Goal: Task Accomplishment & Management: Use online tool/utility

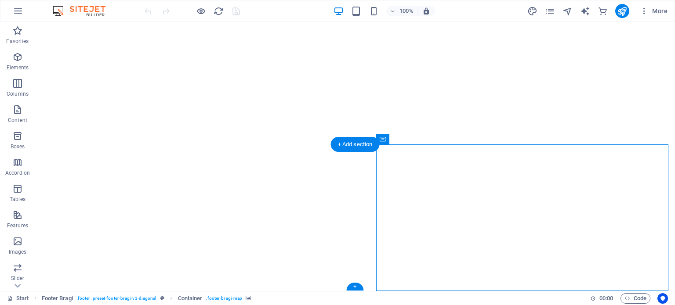
select select "px"
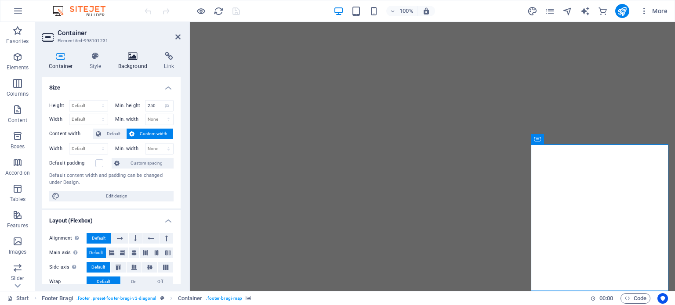
click at [136, 58] on icon at bounding box center [133, 56] width 43 height 9
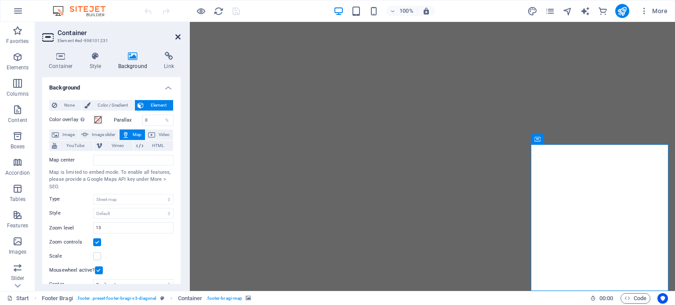
click at [178, 36] on icon at bounding box center [177, 36] width 5 height 7
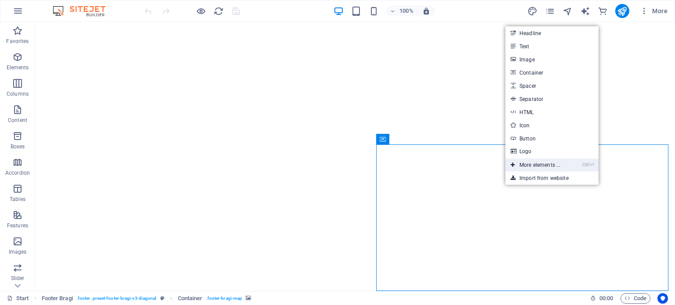
click at [533, 163] on link "Ctrl ⏎ More elements ..." at bounding box center [535, 165] width 60 height 13
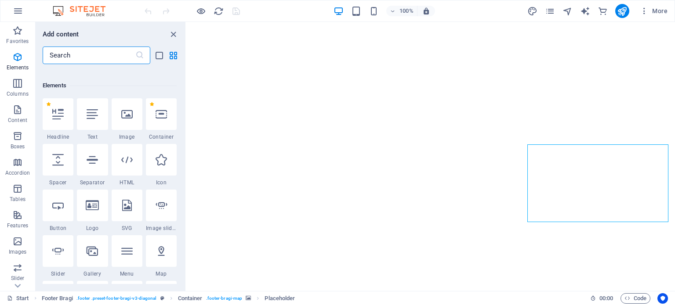
scroll to position [93, 0]
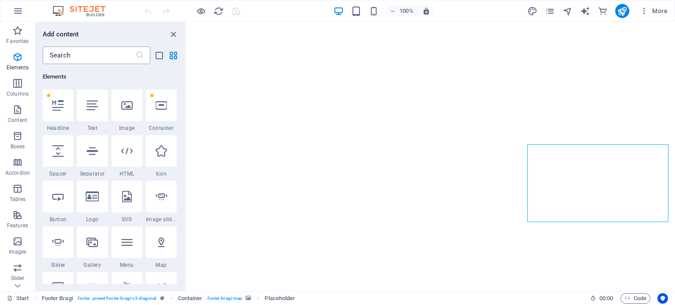
drag, startPoint x: 98, startPoint y: 64, endPoint x: 106, endPoint y: 54, distance: 13.4
click at [106, 54] on div "Add content ​ Favorites 1 Star Headline 1 Star Container Elements 1 Star Headli…" at bounding box center [111, 156] width 150 height 269
click at [106, 54] on input "text" at bounding box center [89, 56] width 93 height 18
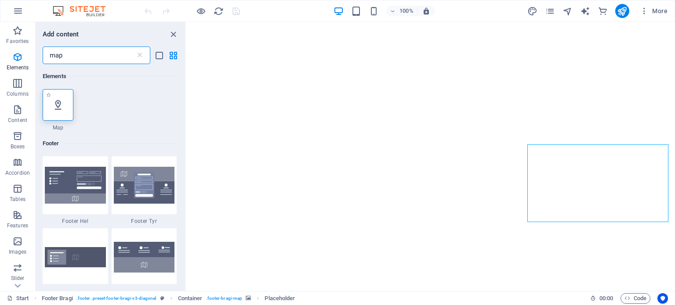
type input "map"
click at [66, 108] on div at bounding box center [58, 105] width 31 height 32
select select "1"
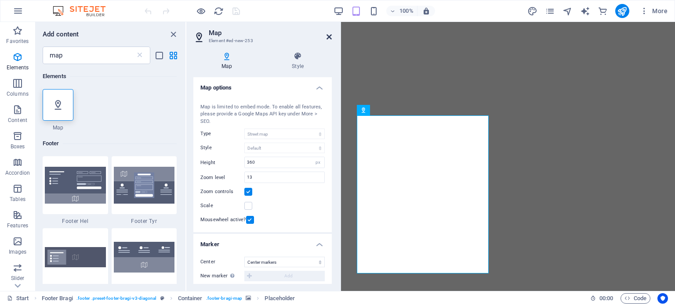
click at [327, 37] on icon at bounding box center [328, 36] width 5 height 7
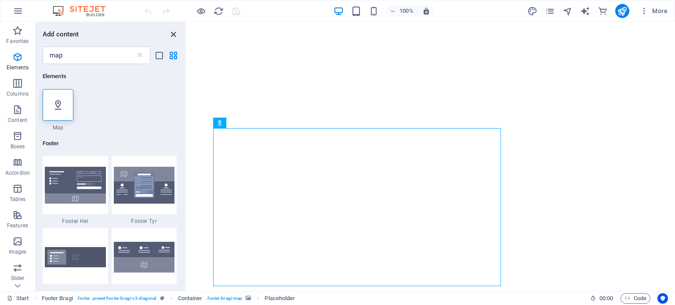
click at [174, 34] on icon "close panel" at bounding box center [173, 34] width 10 height 10
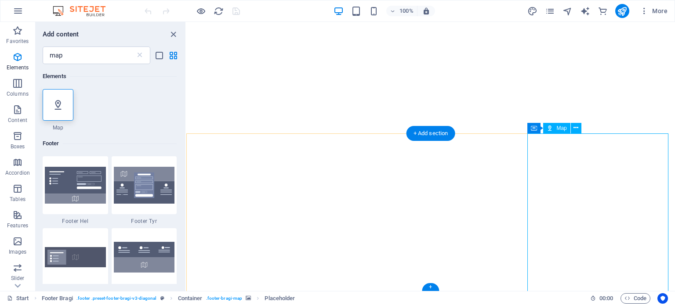
select select "1"
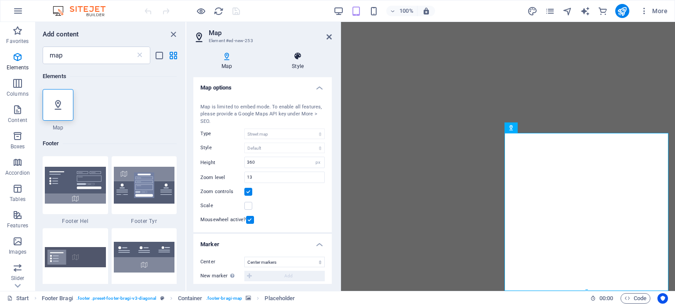
click at [299, 57] on icon at bounding box center [298, 56] width 68 height 9
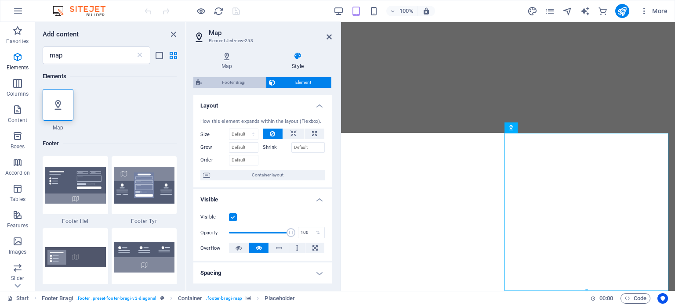
click at [242, 79] on span "Footer Bragi" at bounding box center [233, 82] width 59 height 11
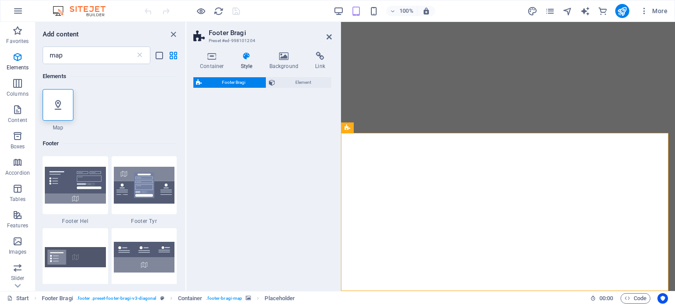
select select "%"
select select "rem"
select select "px"
select select "rem"
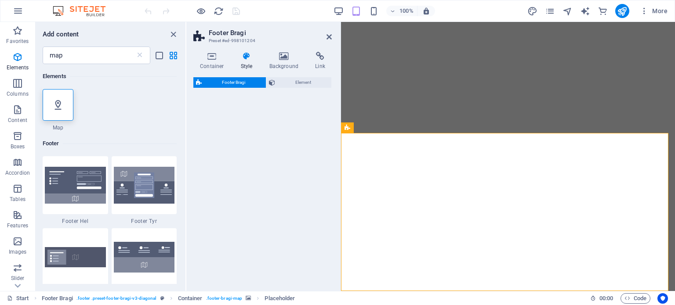
select select "rem"
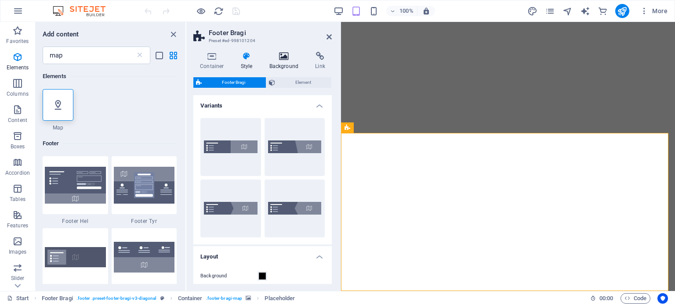
click at [289, 54] on icon at bounding box center [284, 56] width 43 height 9
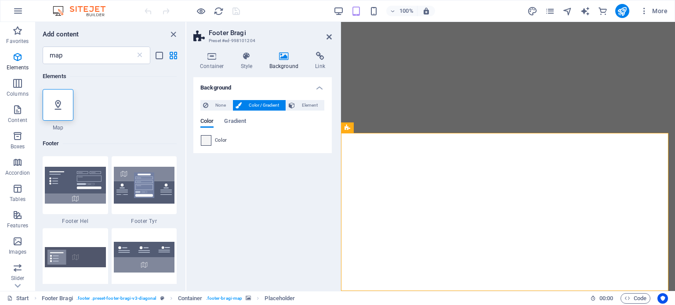
click at [208, 141] on span at bounding box center [206, 141] width 10 height 10
click at [307, 107] on span "Element" at bounding box center [309, 105] width 24 height 11
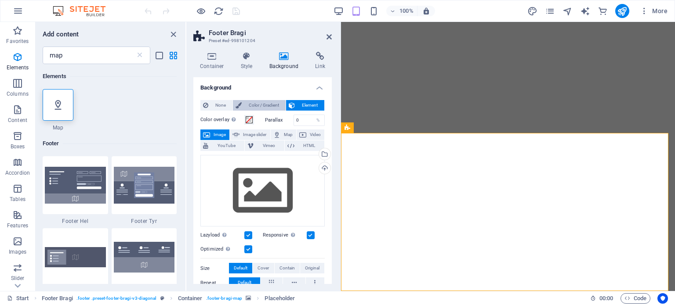
click at [272, 106] on span "Color / Gradient" at bounding box center [263, 105] width 39 height 11
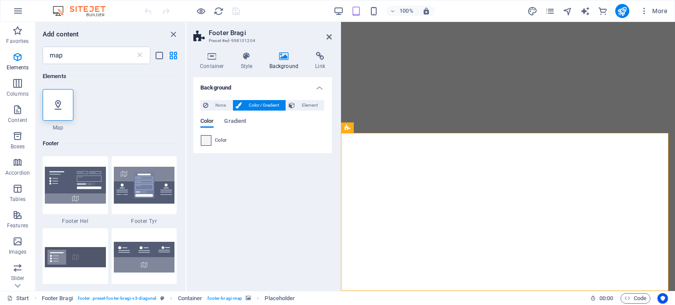
click at [206, 141] on span at bounding box center [206, 141] width 10 height 10
click at [329, 36] on icon at bounding box center [328, 36] width 5 height 7
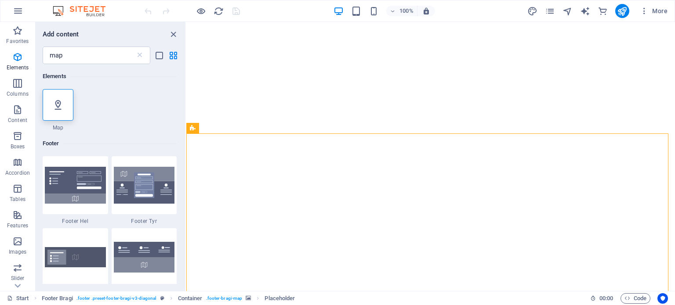
click at [237, 12] on div at bounding box center [192, 11] width 98 height 14
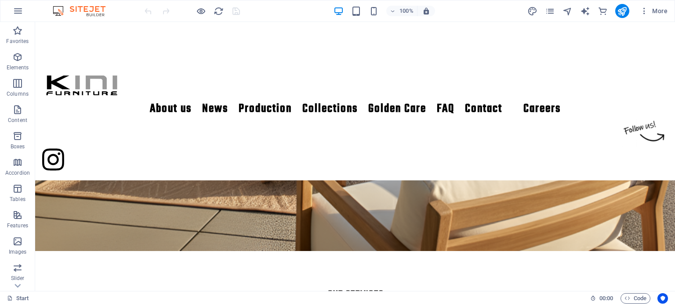
scroll to position [696, 0]
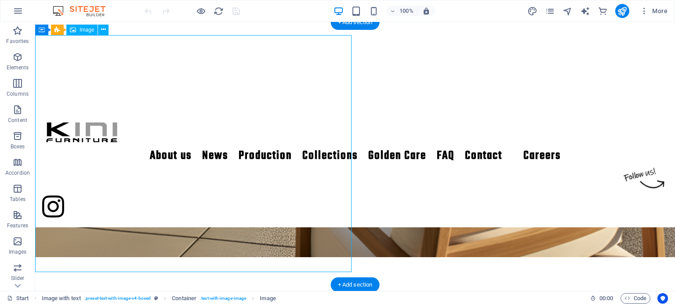
select select "%"
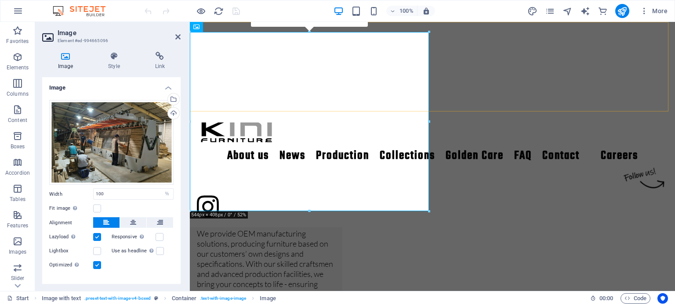
scroll to position [675, 0]
click at [145, 119] on div "Drag files here, click to choose files or select files from Files or our free s…" at bounding box center [111, 142] width 124 height 85
click at [145, 119] on body "[DOMAIN_NAME] Start Favorites Elements Columns Content Boxes Accordion Tables F…" at bounding box center [337, 152] width 675 height 305
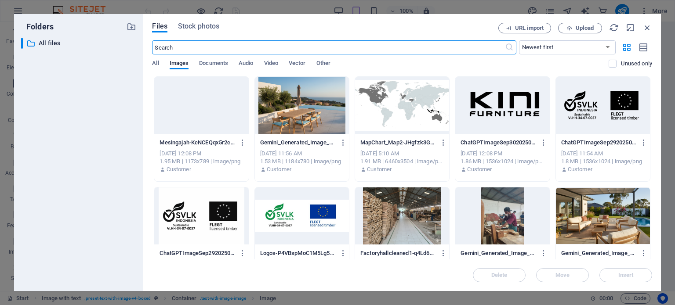
scroll to position [866, 0]
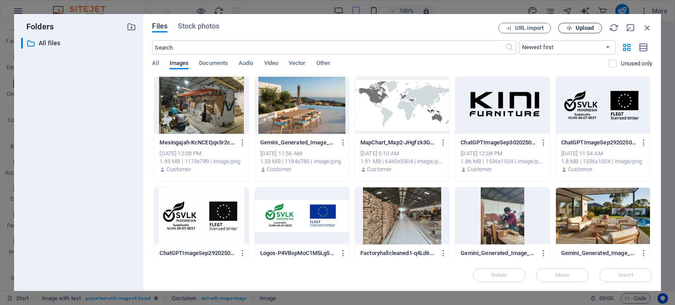
click at [567, 28] on icon "button" at bounding box center [569, 28] width 6 height 6
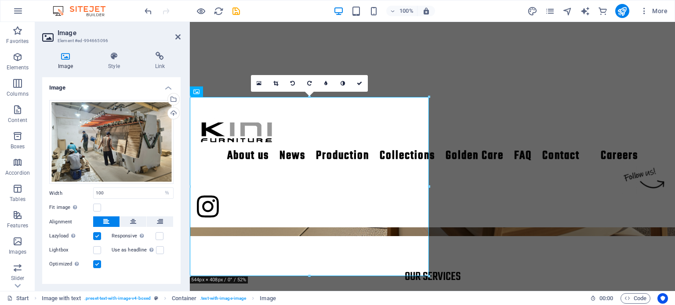
scroll to position [578, 0]
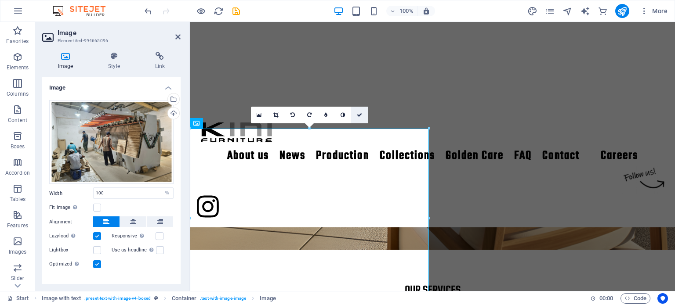
click at [360, 117] on icon at bounding box center [359, 114] width 5 height 5
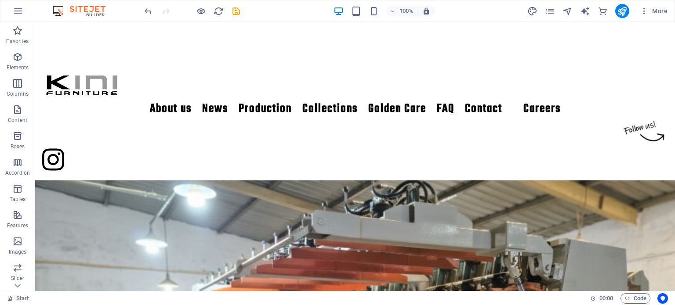
scroll to position [1253, 0]
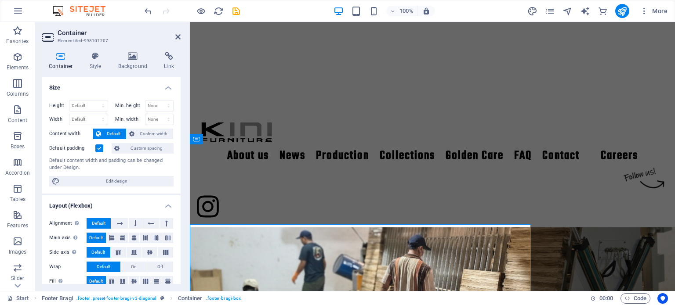
scroll to position [1173, 0]
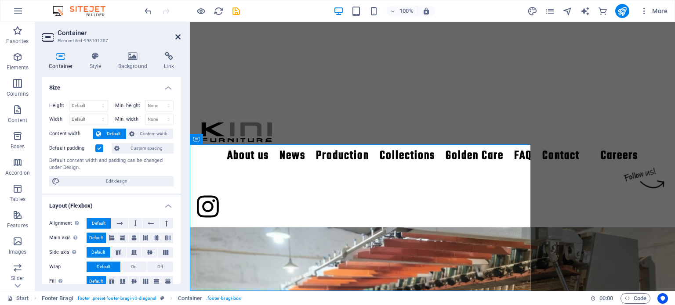
click at [177, 39] on icon at bounding box center [177, 36] width 5 height 7
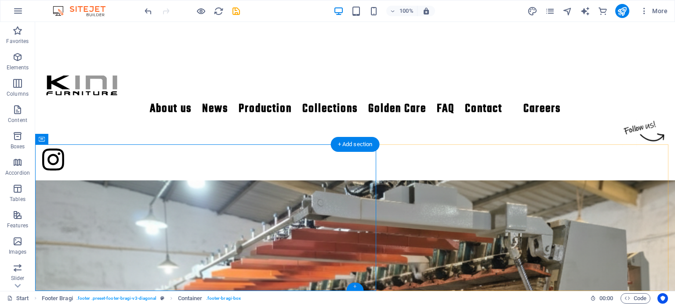
click at [351, 285] on div "+" at bounding box center [354, 287] width 17 height 8
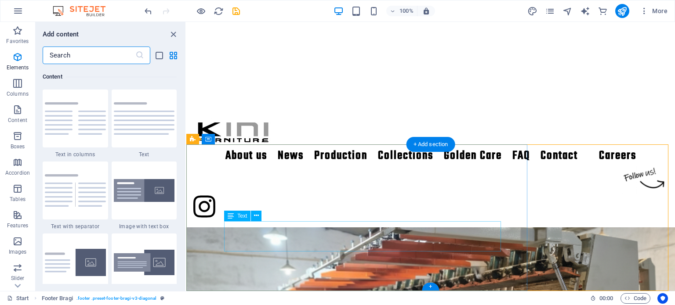
scroll to position [1537, 0]
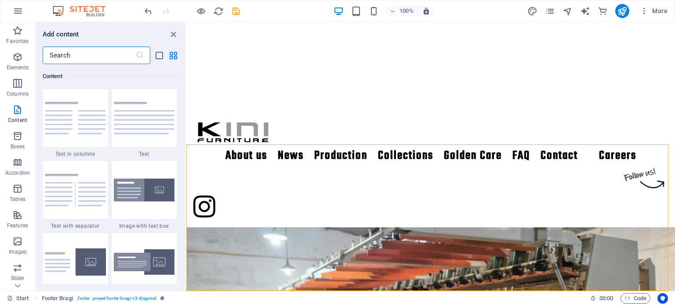
click at [116, 54] on input "text" at bounding box center [89, 56] width 93 height 18
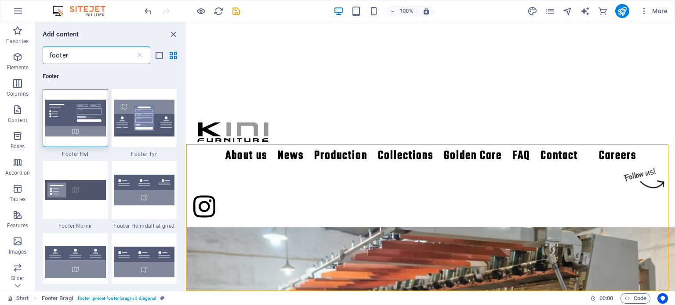
scroll to position [0, 0]
type input "footer"
drag, startPoint x: 183, startPoint y: 79, endPoint x: 183, endPoint y: 113, distance: 34.3
click at [183, 113] on div "Footer 1 Star Footer Hel 1 Star Footer Tyr 1 Star Footer Nornir 1 Star Footer H…" at bounding box center [111, 174] width 150 height 220
click at [83, 185] on img at bounding box center [75, 190] width 61 height 20
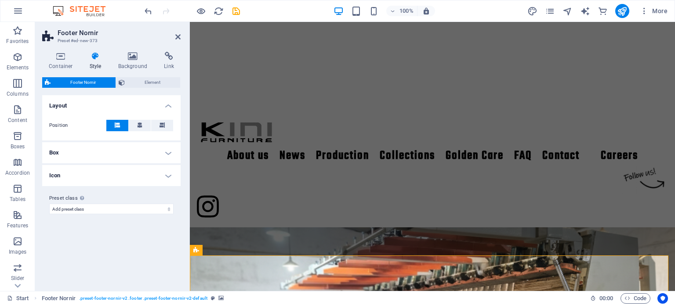
scroll to position [1209, 0]
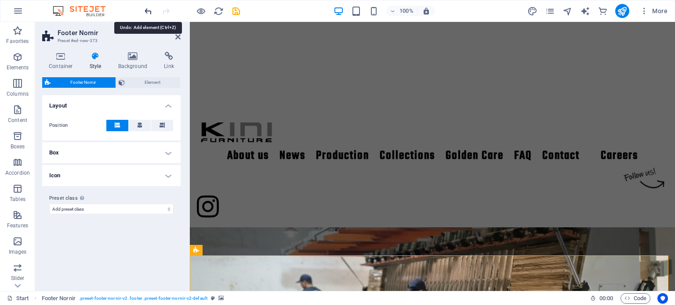
click at [146, 9] on icon "undo" at bounding box center [148, 11] width 10 height 10
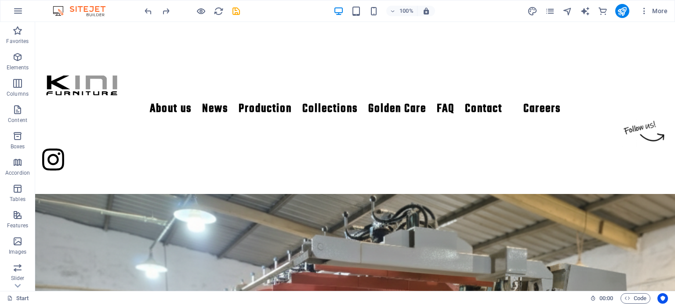
scroll to position [1253, 0]
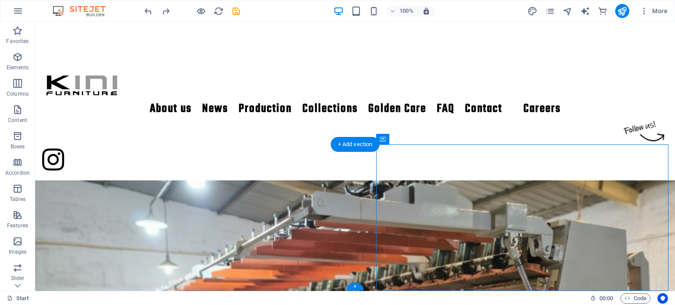
select select "px"
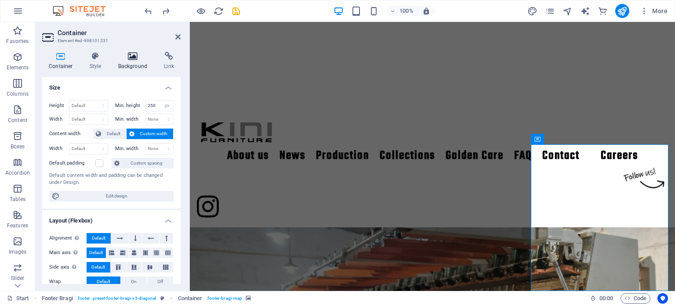
click at [127, 61] on h4 "Background" at bounding box center [135, 61] width 46 height 18
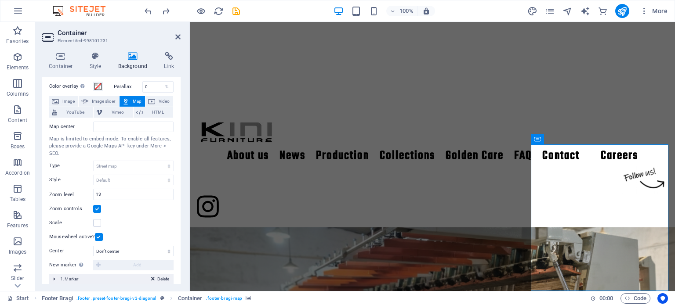
scroll to position [0, 0]
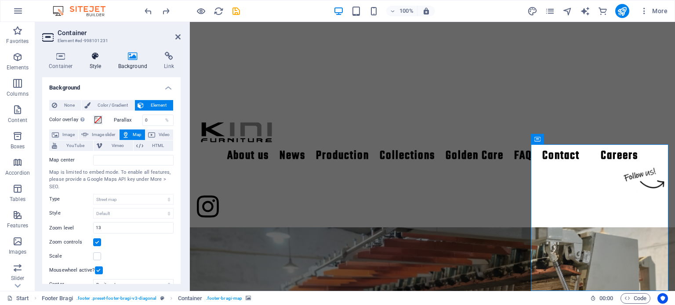
click at [101, 53] on icon at bounding box center [95, 56] width 25 height 9
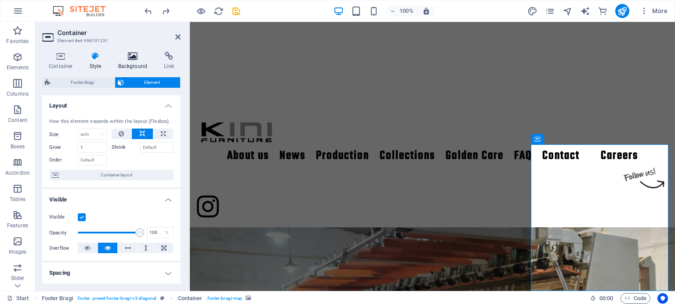
click at [132, 58] on icon at bounding box center [133, 56] width 43 height 9
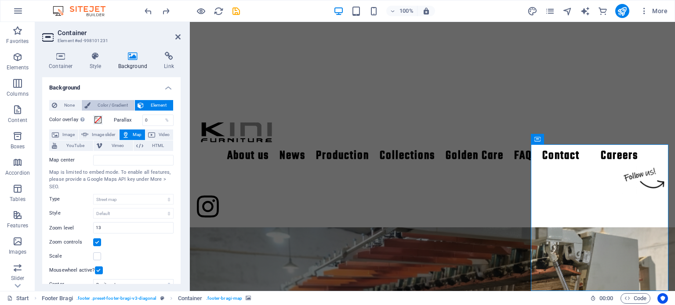
click at [98, 103] on span "Color / Gradient" at bounding box center [112, 105] width 39 height 11
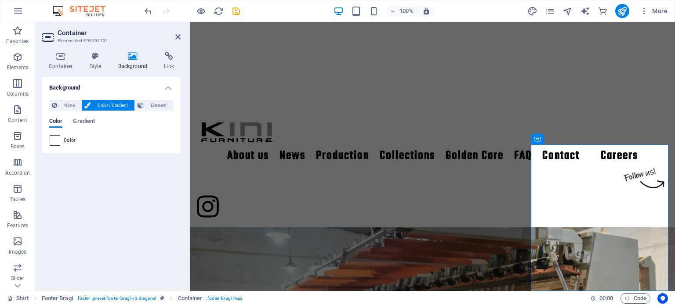
click at [54, 140] on span at bounding box center [55, 141] width 10 height 10
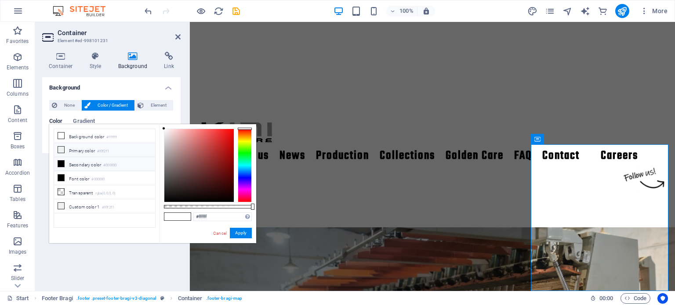
click at [69, 150] on li "Primary color #f0f2f1" at bounding box center [104, 150] width 101 height 14
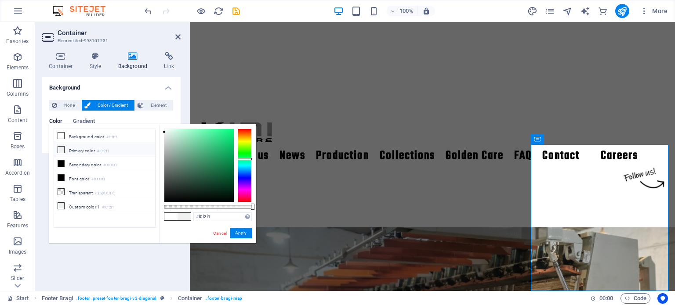
click at [69, 150] on li "Primary color #f0f2f1" at bounding box center [104, 150] width 101 height 14
click at [73, 135] on li "Background color #ffffff" at bounding box center [104, 136] width 101 height 14
type input "#ffffff"
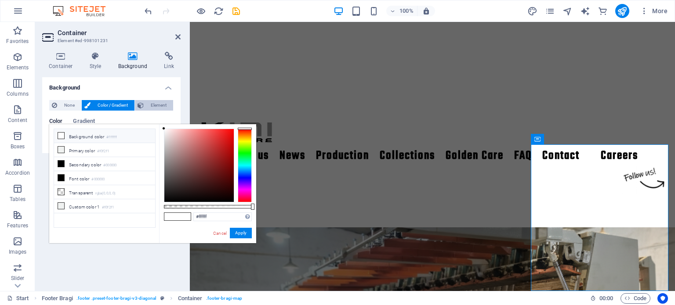
click at [148, 103] on span "Element" at bounding box center [158, 105] width 24 height 11
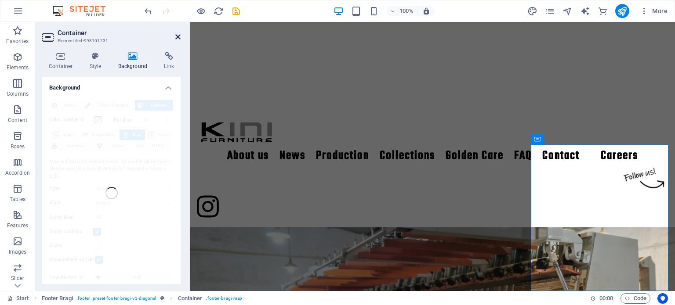
click at [176, 36] on icon at bounding box center [177, 36] width 5 height 7
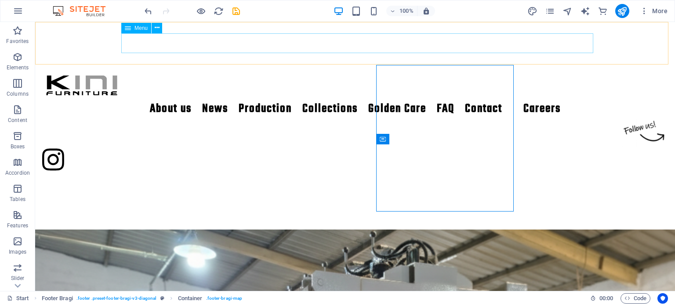
scroll to position [1253, 0]
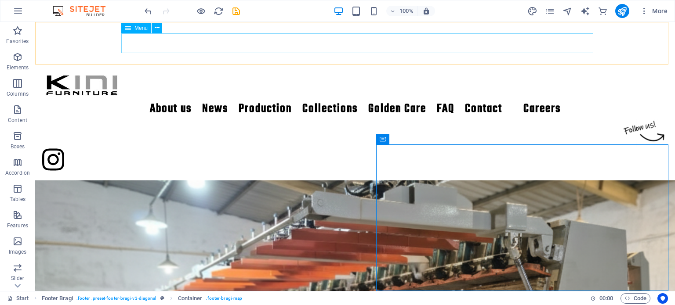
drag, startPoint x: 211, startPoint y: 58, endPoint x: 176, endPoint y: 36, distance: 41.4
click at [176, 99] on nav "About us News Production Collections Golden Care FAQ Contact Careers" at bounding box center [354, 109] width 625 height 20
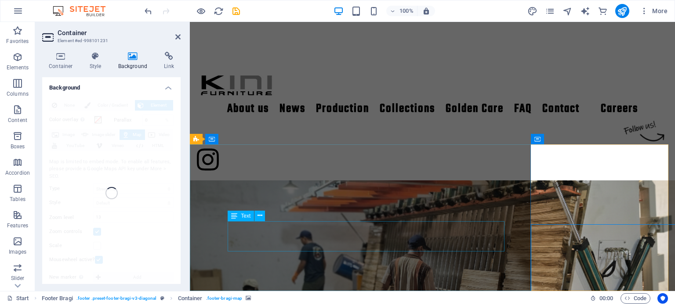
scroll to position [1173, 0]
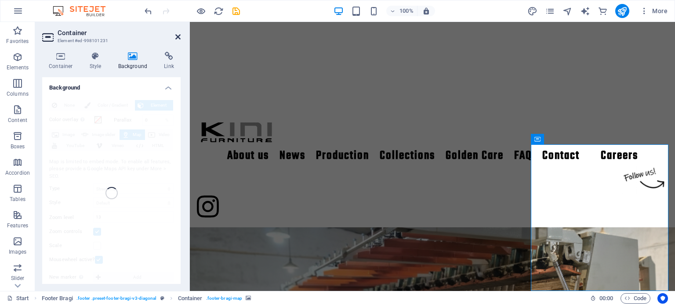
click at [178, 37] on icon at bounding box center [177, 36] width 5 height 7
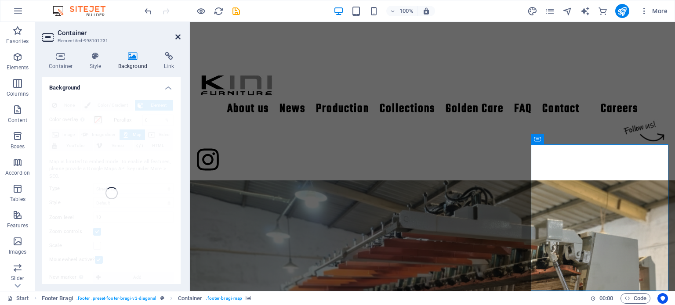
scroll to position [1253, 0]
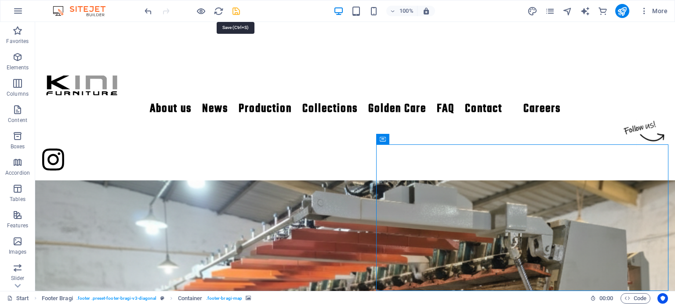
click at [234, 10] on icon "save" at bounding box center [236, 11] width 10 height 10
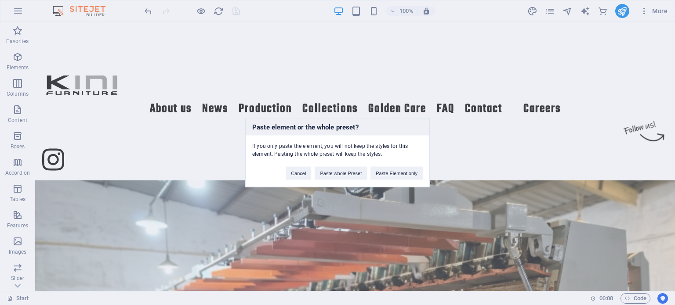
click at [550, 193] on div "Paste element or the whole preset? If you only paste the element, you will not …" at bounding box center [337, 152] width 675 height 305
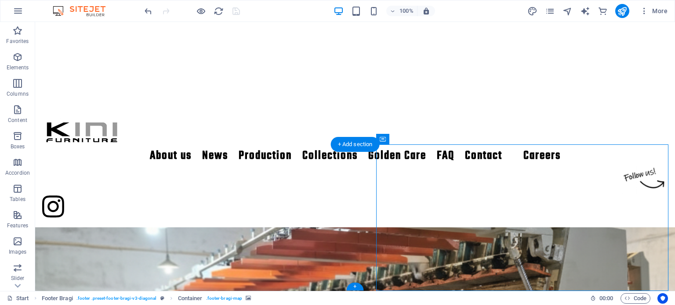
scroll to position [1173, 0]
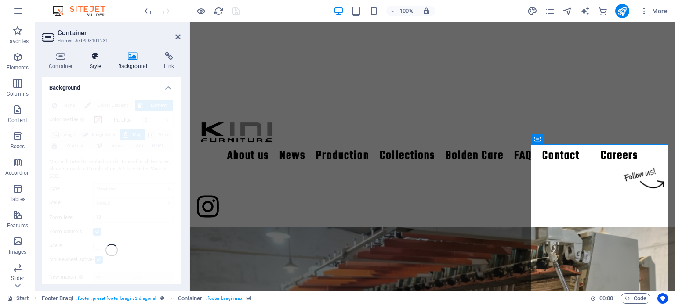
click at [103, 58] on icon at bounding box center [95, 56] width 25 height 9
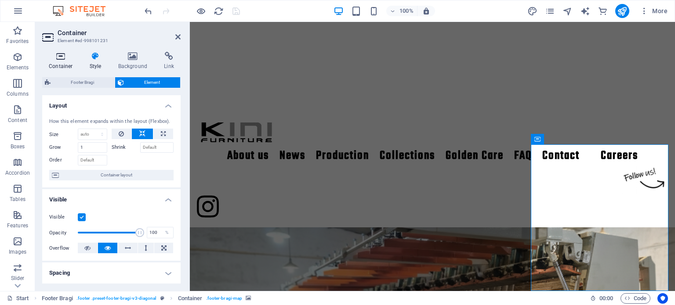
click at [67, 58] on icon at bounding box center [60, 56] width 37 height 9
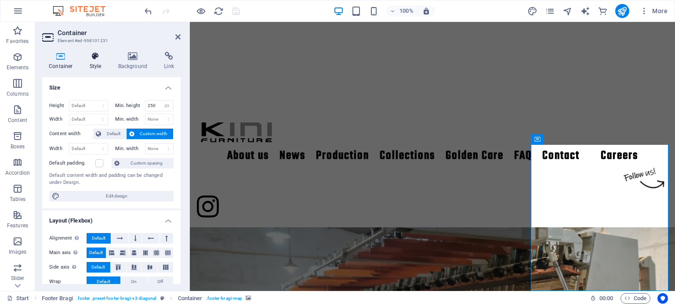
click at [95, 60] on icon at bounding box center [95, 56] width 25 height 9
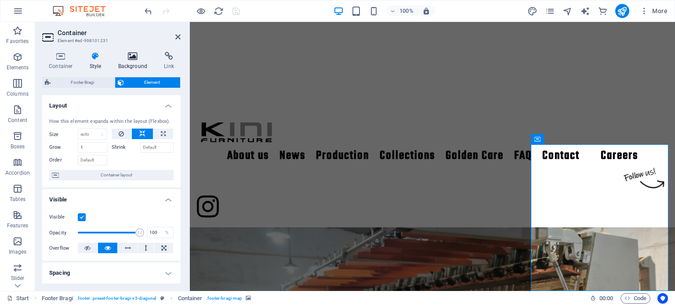
click at [132, 60] on icon at bounding box center [133, 56] width 43 height 9
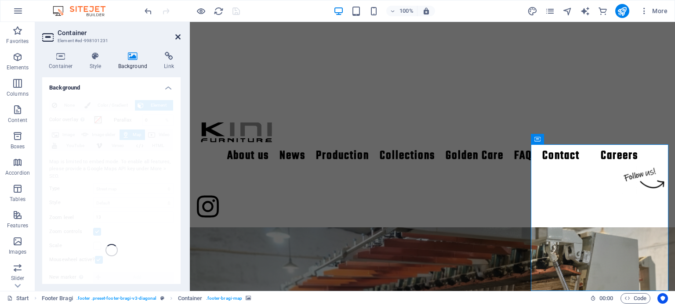
click at [177, 36] on icon at bounding box center [177, 36] width 5 height 7
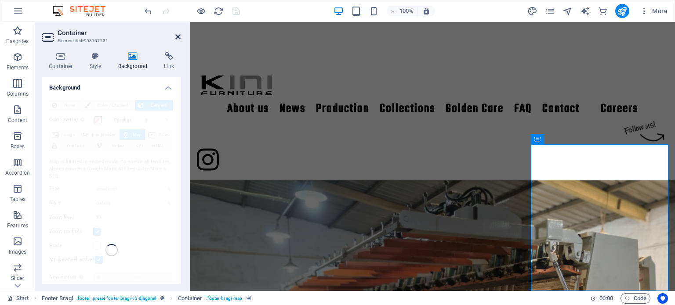
scroll to position [1253, 0]
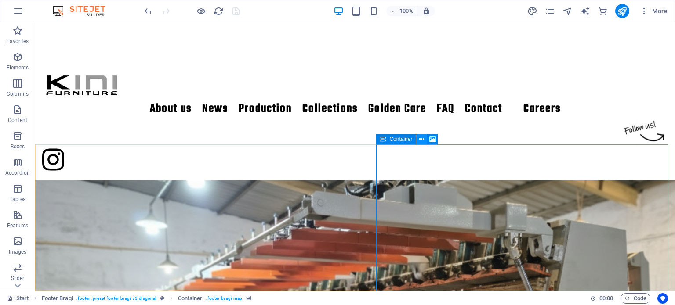
click at [421, 143] on icon at bounding box center [421, 139] width 5 height 9
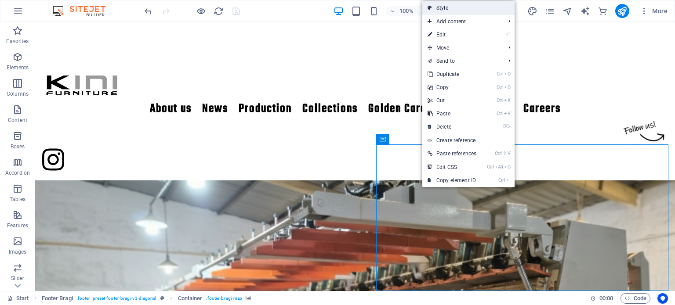
click at [474, 13] on link "Style" at bounding box center [468, 7] width 92 height 13
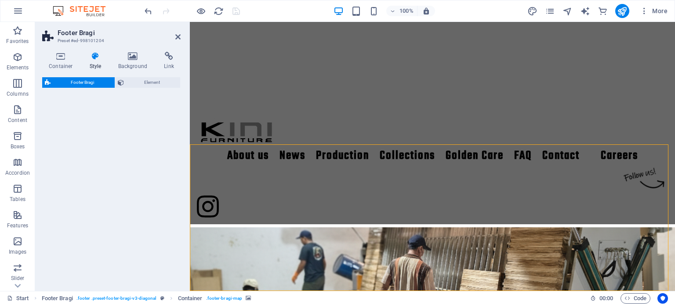
select select "%"
select select "rem"
select select "px"
select select "rem"
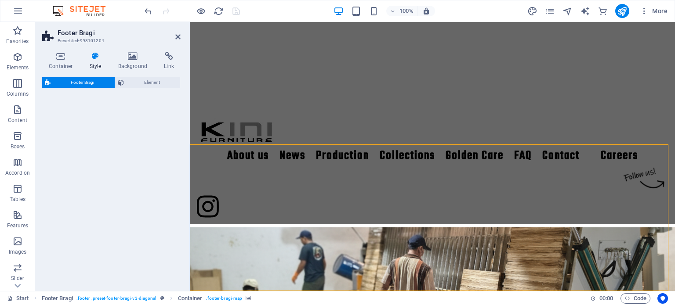
select select "rem"
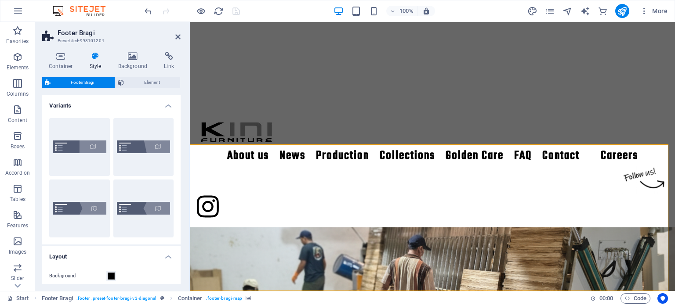
scroll to position [1173, 0]
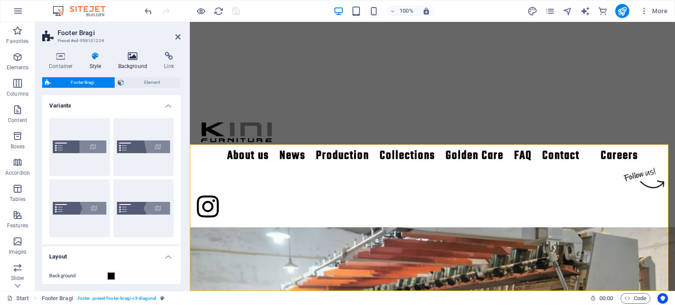
click at [128, 53] on icon at bounding box center [133, 56] width 43 height 9
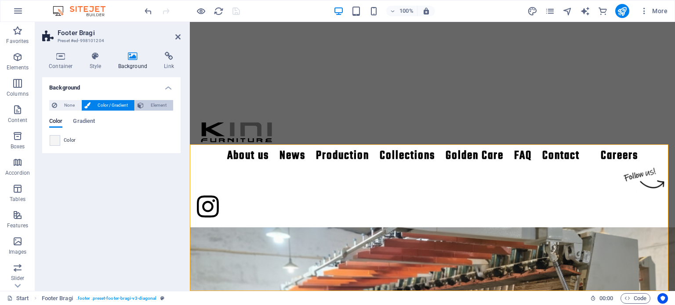
click at [141, 101] on icon at bounding box center [140, 105] width 6 height 11
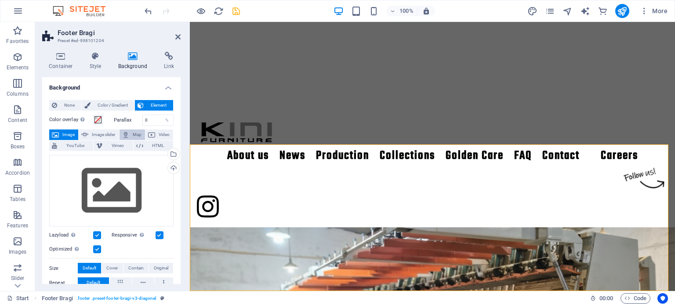
click at [135, 134] on span "Map" at bounding box center [137, 135] width 11 height 11
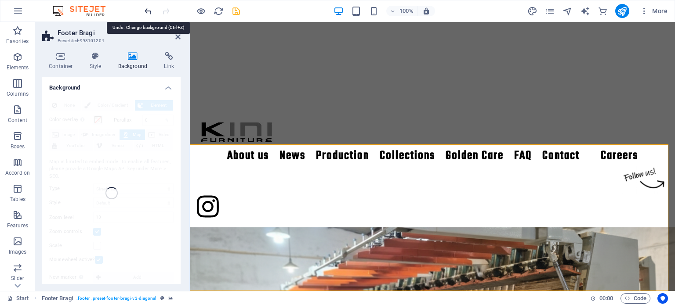
click at [148, 10] on icon "undo" at bounding box center [148, 11] width 10 height 10
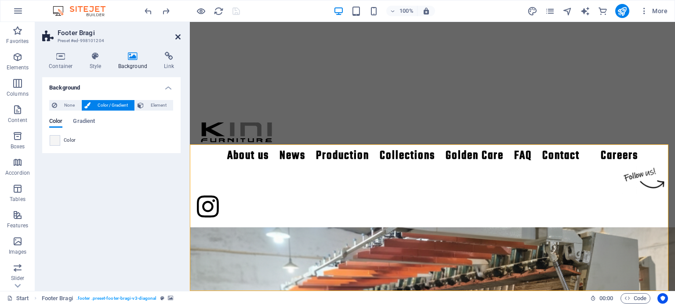
click at [176, 35] on icon at bounding box center [177, 36] width 5 height 7
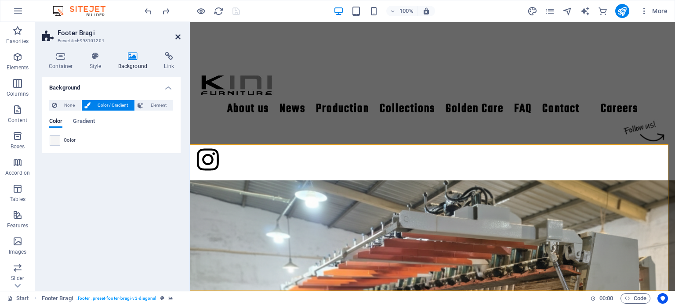
scroll to position [1253, 0]
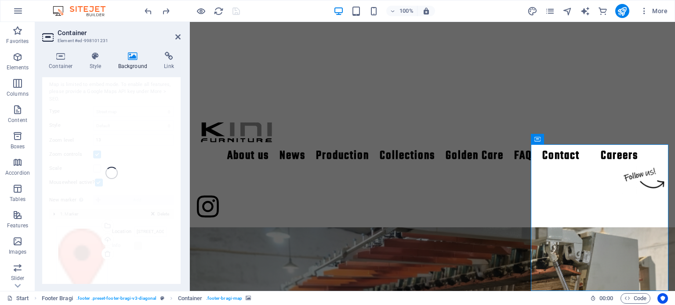
scroll to position [121, 0]
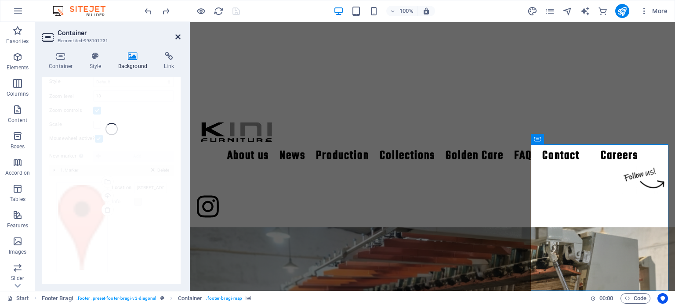
click at [178, 38] on icon at bounding box center [177, 36] width 5 height 7
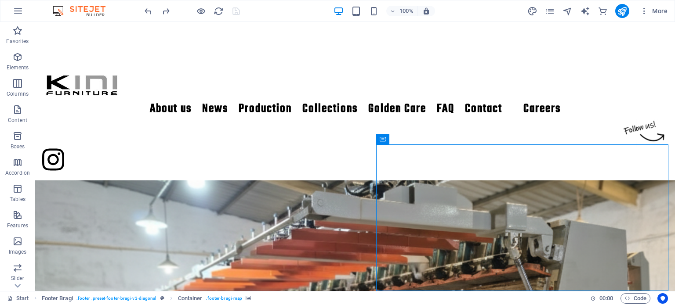
scroll to position [1253, 0]
drag, startPoint x: 583, startPoint y: 247, endPoint x: 532, endPoint y: 231, distance: 53.5
drag, startPoint x: 553, startPoint y: 244, endPoint x: 492, endPoint y: 223, distance: 64.2
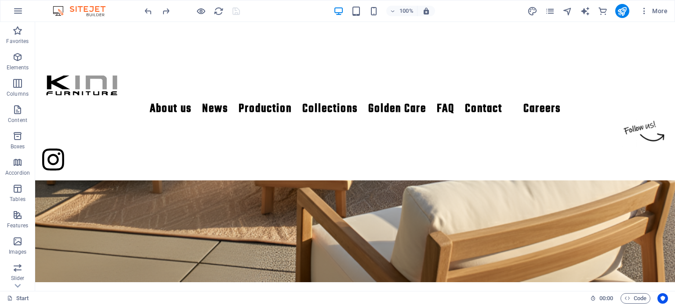
scroll to position [668, 0]
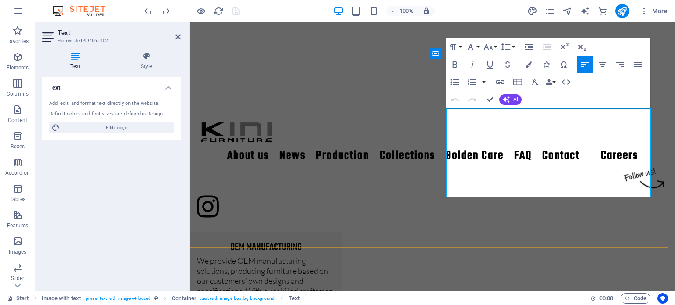
scroll to position [648, 0]
click at [141, 59] on icon at bounding box center [146, 56] width 69 height 9
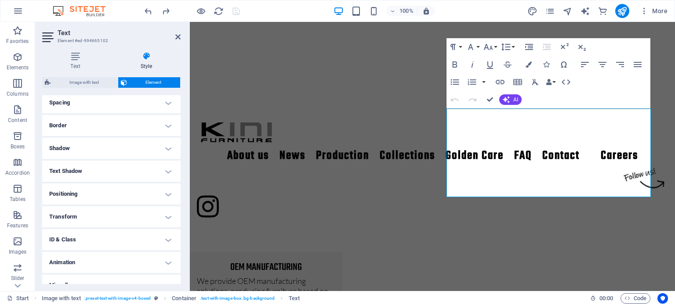
scroll to position [173, 0]
click at [90, 192] on h4 "Positioning" at bounding box center [111, 191] width 138 height 21
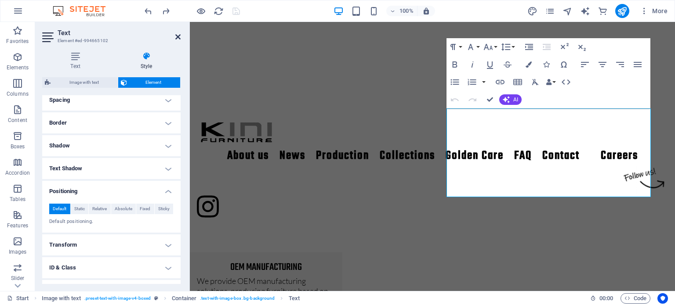
click at [179, 40] on icon at bounding box center [177, 36] width 5 height 7
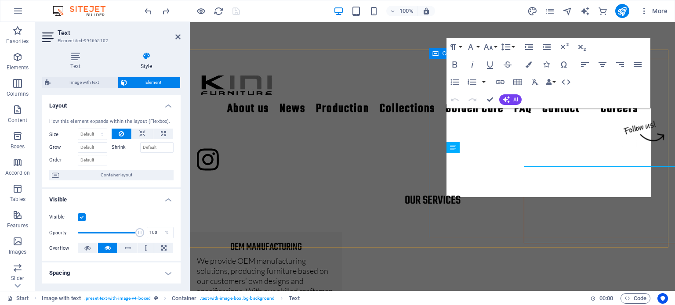
scroll to position [648, 0]
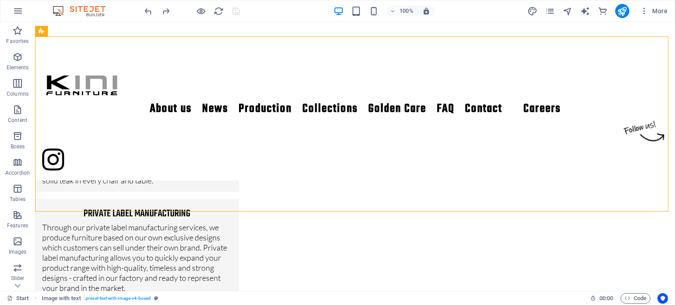
scroll to position [974, 0]
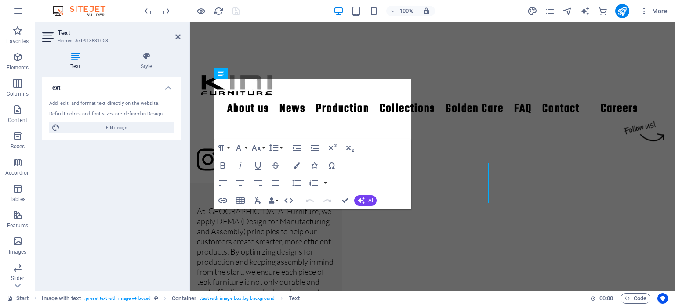
scroll to position [889, 0]
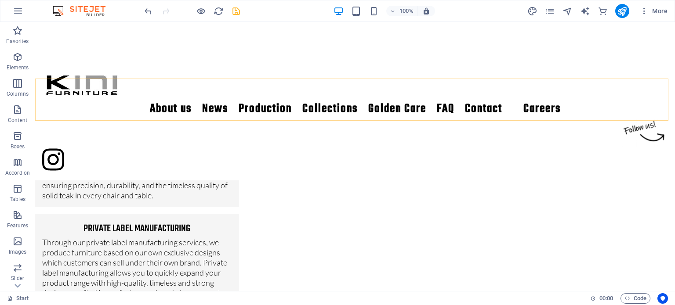
scroll to position [921, 0]
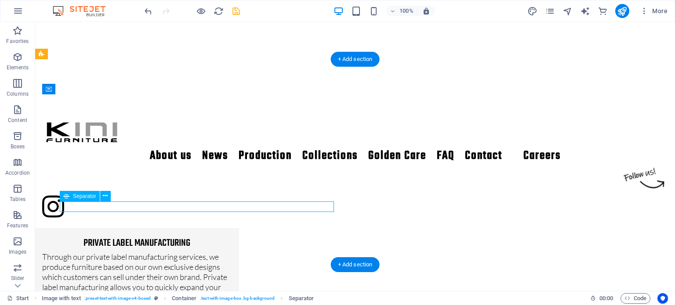
select select "%"
select select "px"
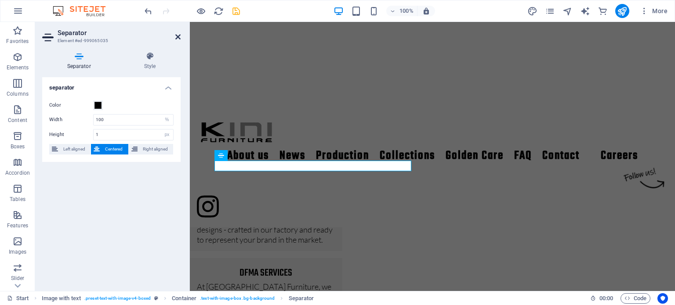
click at [177, 36] on icon at bounding box center [177, 36] width 5 height 7
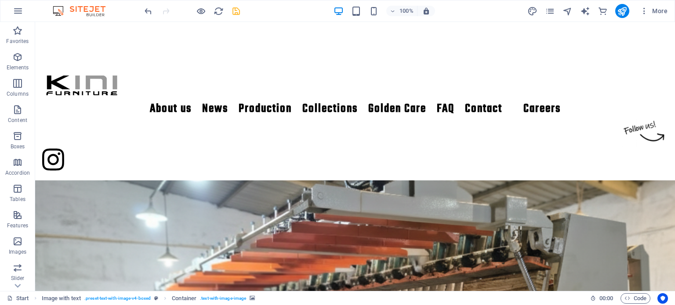
scroll to position [1283, 0]
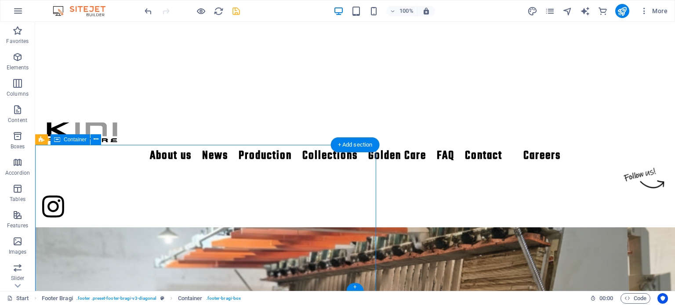
scroll to position [1203, 0]
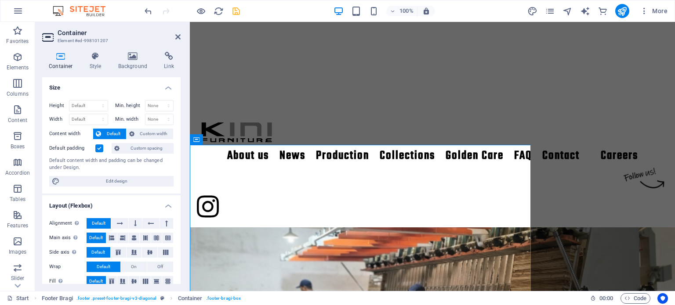
click at [99, 148] on label at bounding box center [99, 148] width 8 height 8
click at [0, 0] on input "Default padding" at bounding box center [0, 0] width 0 height 0
click at [99, 148] on label at bounding box center [99, 148] width 8 height 8
click at [0, 0] on input "Default padding" at bounding box center [0, 0] width 0 height 0
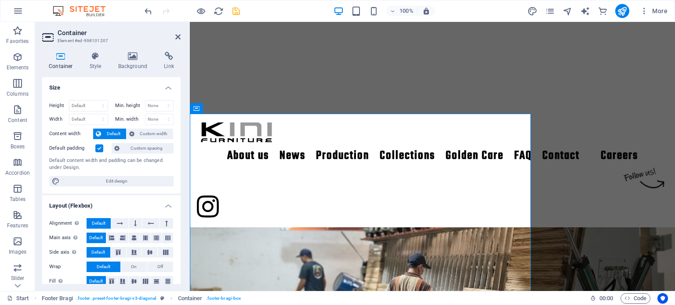
click at [101, 150] on label at bounding box center [99, 148] width 8 height 8
click at [0, 0] on input "Default padding" at bounding box center [0, 0] width 0 height 0
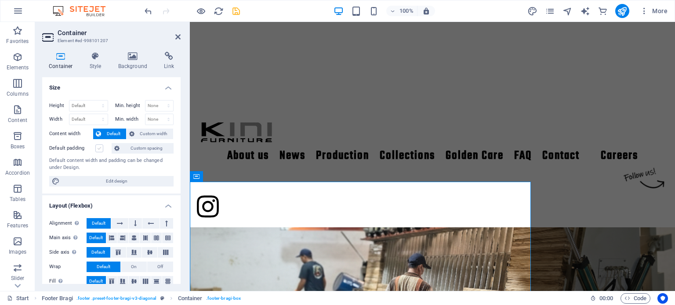
scroll to position [1166, 0]
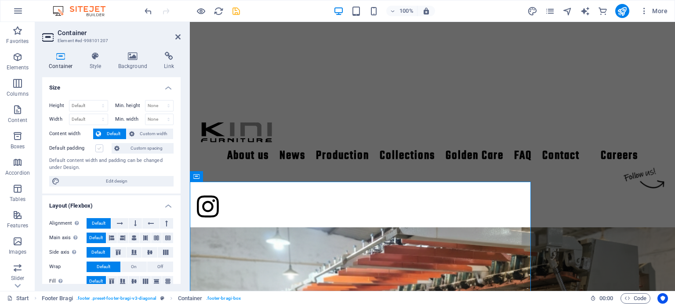
click at [101, 150] on label at bounding box center [99, 148] width 8 height 8
click at [0, 0] on input "Default padding" at bounding box center [0, 0] width 0 height 0
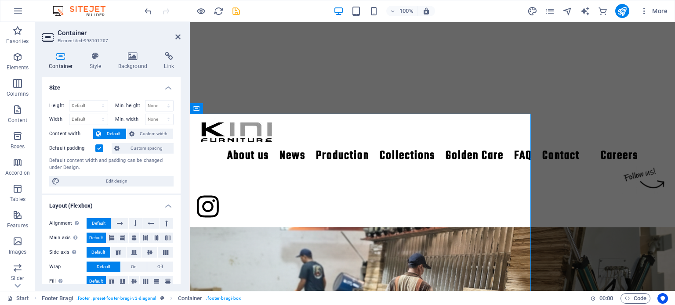
click at [101, 150] on label at bounding box center [99, 148] width 8 height 8
click at [0, 0] on input "Default padding" at bounding box center [0, 0] width 0 height 0
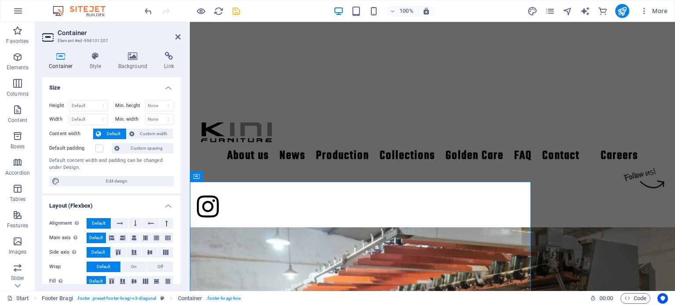
click at [159, 153] on div "Height Default px rem % vh vw Min. height None px rem % vh vw Width Default px …" at bounding box center [111, 143] width 138 height 101
click at [164, 148] on span "Custom spacing" at bounding box center [146, 148] width 49 height 11
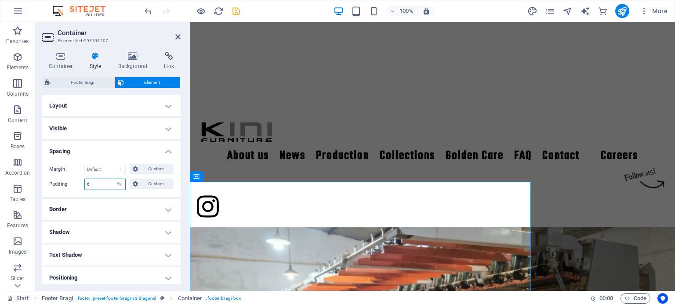
click at [106, 184] on input "6" at bounding box center [105, 184] width 40 height 11
type input "0"
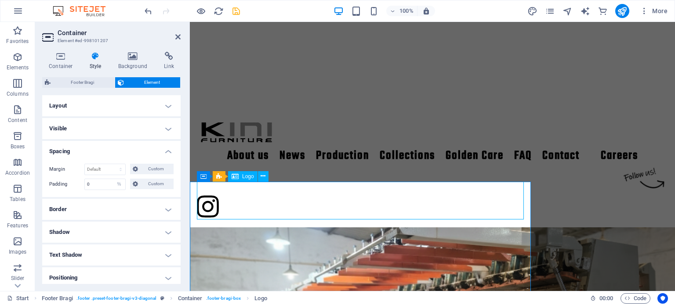
select select "px"
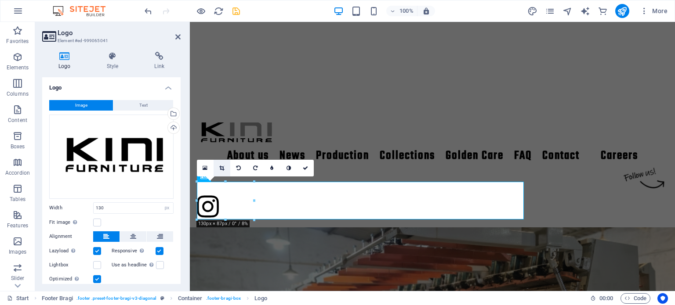
click at [223, 167] on icon at bounding box center [221, 168] width 5 height 5
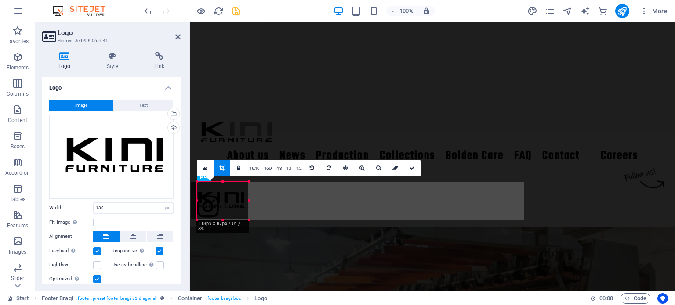
drag, startPoint x: 197, startPoint y: 201, endPoint x: 202, endPoint y: 203, distance: 6.3
click at [202, 203] on div "180 170 160 150 140 130 120 110 100 90 80 70 60 50 40 30 20 10 0 -10 -20 -30 -4…" at bounding box center [223, 201] width 52 height 38
click at [410, 164] on link at bounding box center [412, 168] width 17 height 17
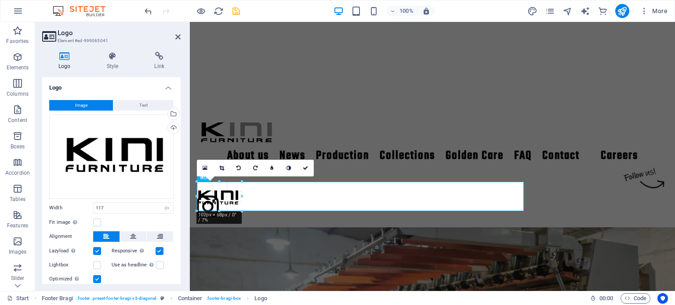
drag, startPoint x: 249, startPoint y: 216, endPoint x: 242, endPoint y: 210, distance: 9.1
type input "101"
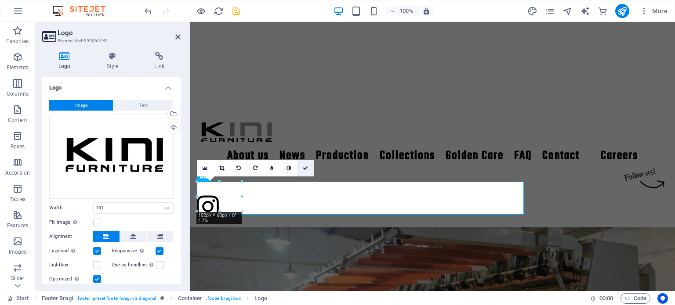
click at [303, 167] on icon at bounding box center [305, 168] width 5 height 5
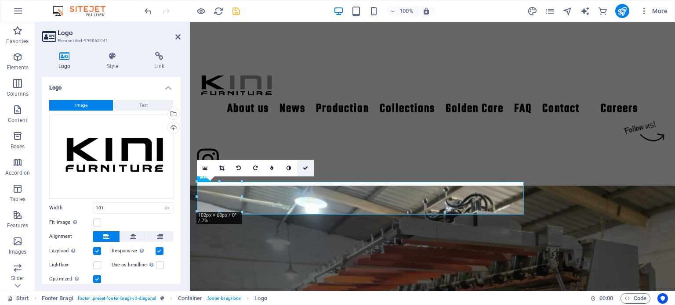
scroll to position [1246, 0]
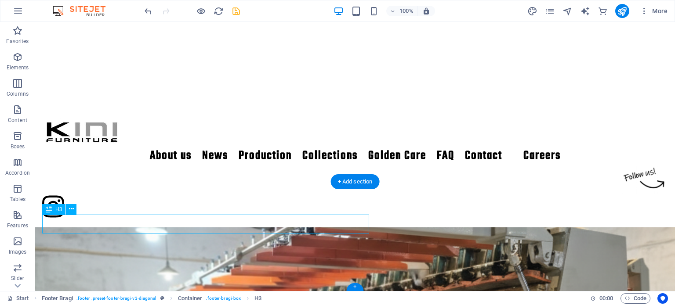
scroll to position [1166, 0]
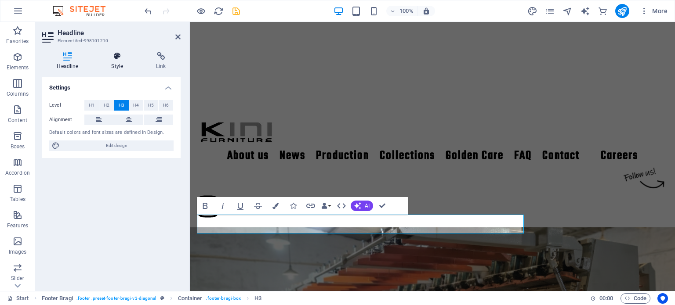
click at [116, 55] on icon at bounding box center [117, 56] width 41 height 9
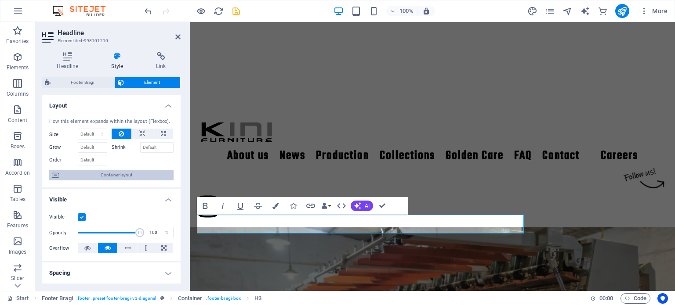
click at [152, 173] on span "Container layout" at bounding box center [115, 175] width 109 height 11
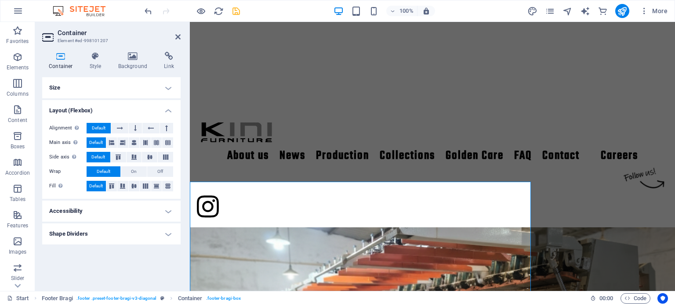
click at [146, 91] on h4 "Size" at bounding box center [111, 87] width 138 height 21
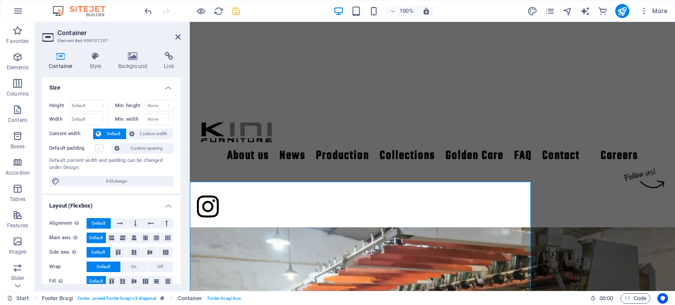
click at [98, 147] on label at bounding box center [99, 148] width 8 height 8
click at [0, 0] on input "Default padding" at bounding box center [0, 0] width 0 height 0
click at [98, 147] on label at bounding box center [99, 148] width 8 height 8
click at [0, 0] on input "Default padding" at bounding box center [0, 0] width 0 height 0
click at [179, 38] on icon at bounding box center [177, 36] width 5 height 7
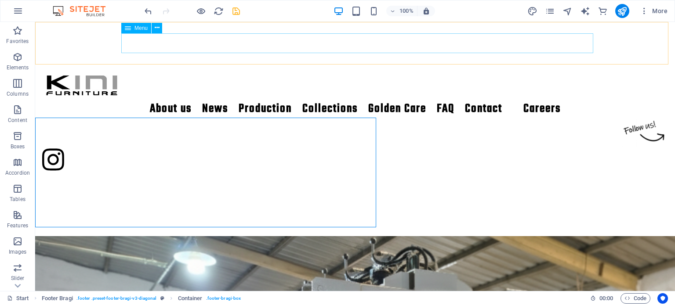
scroll to position [1230, 0]
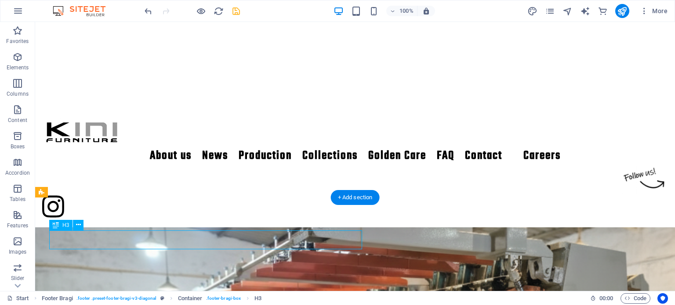
scroll to position [1166, 0]
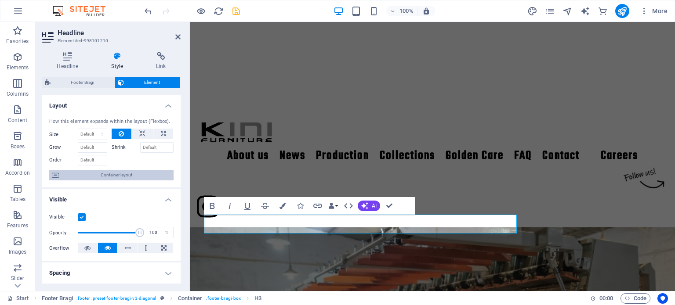
click at [108, 170] on span "Container layout" at bounding box center [115, 175] width 109 height 11
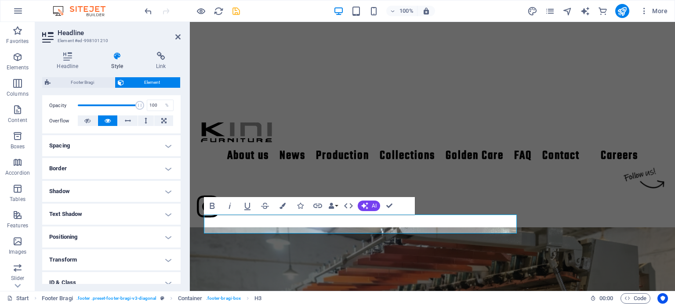
scroll to position [128, 0]
click at [123, 142] on h4 "Spacing" at bounding box center [111, 144] width 138 height 21
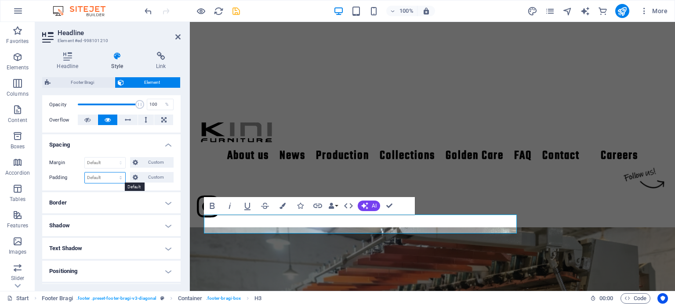
click at [107, 177] on select "Default px rem % vh vw Custom" at bounding box center [105, 178] width 40 height 11
click at [150, 177] on span "Custom" at bounding box center [156, 177] width 30 height 11
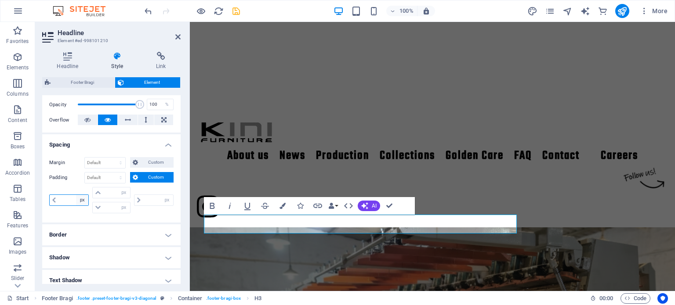
click at [79, 198] on select "px rem % vh vw" at bounding box center [82, 200] width 12 height 11
click at [69, 198] on input "number" at bounding box center [73, 200] width 30 height 11
type input "5"
type input "0"
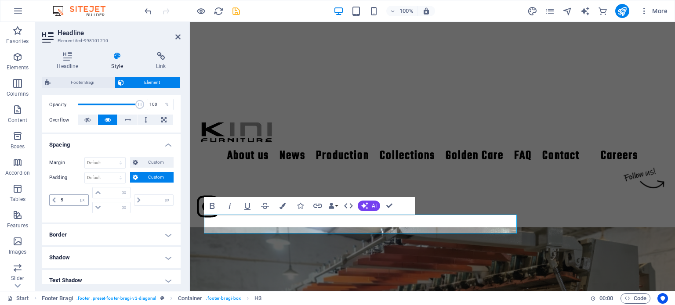
type input "0"
click at [69, 198] on input "5" at bounding box center [73, 200] width 30 height 11
click at [69, 198] on input "10" at bounding box center [73, 200] width 30 height 11
type input "15"
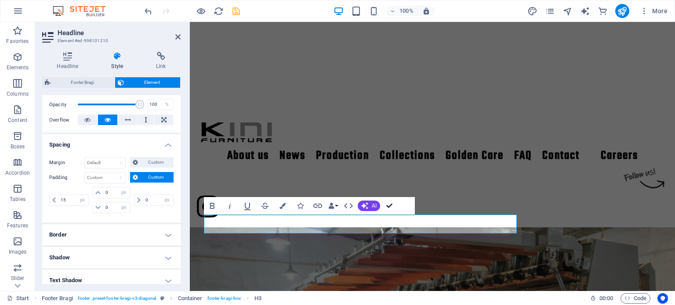
scroll to position [1230, 0]
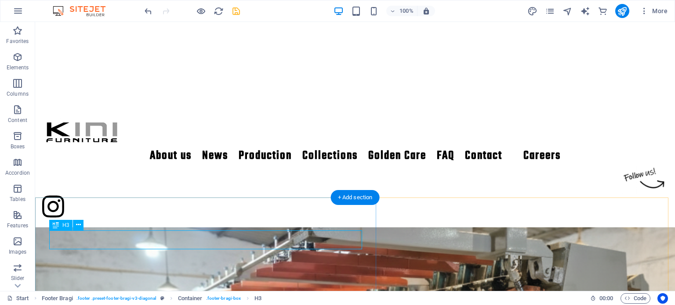
scroll to position [1166, 0]
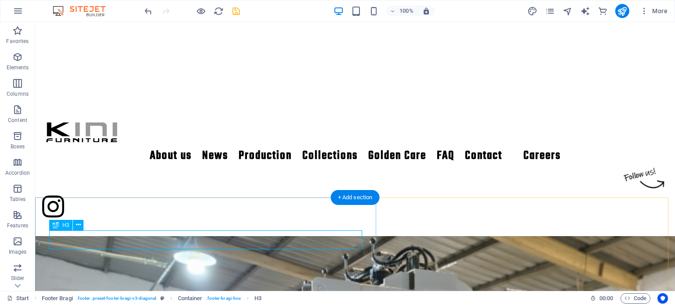
select select "px"
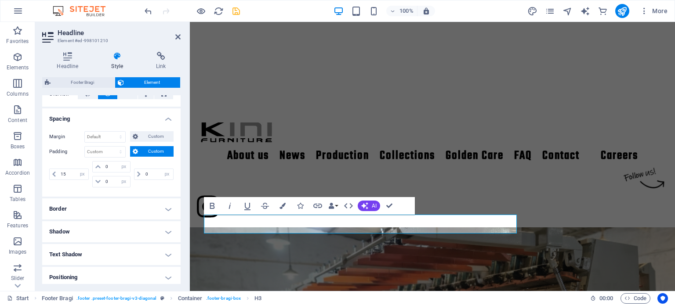
scroll to position [174, 0]
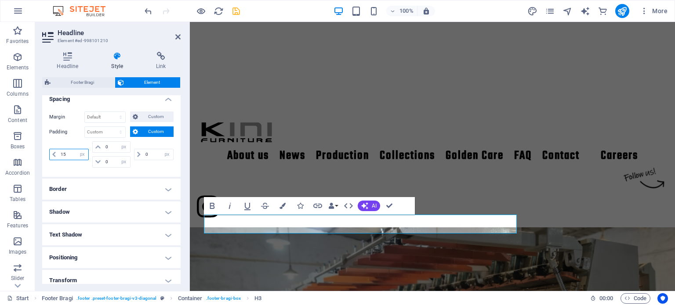
click at [69, 153] on input "15" at bounding box center [73, 154] width 30 height 11
type input "1"
type input "25"
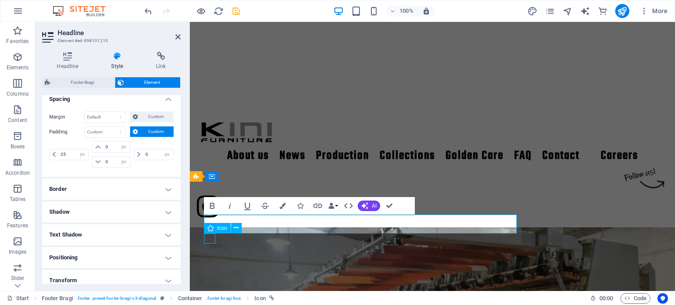
select select "xMidYMid"
select select "px"
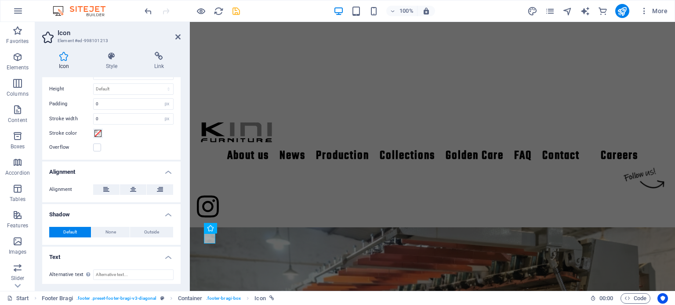
scroll to position [253, 0]
click at [177, 36] on icon at bounding box center [177, 36] width 5 height 7
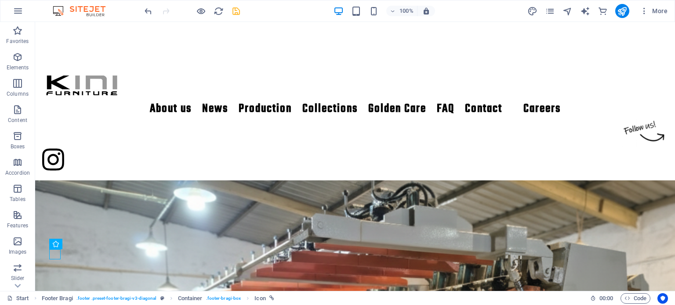
scroll to position [1246, 0]
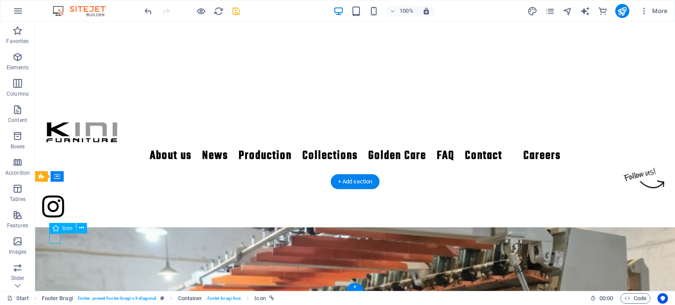
scroll to position [1166, 0]
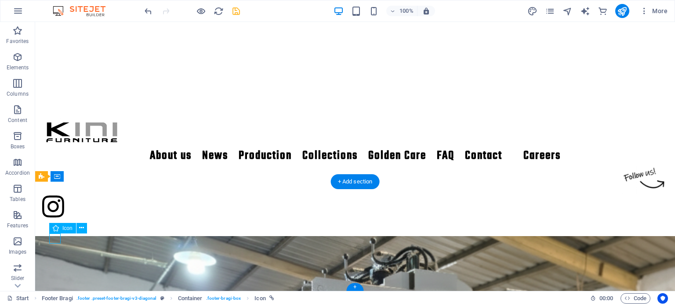
select select "xMidYMid"
select select "px"
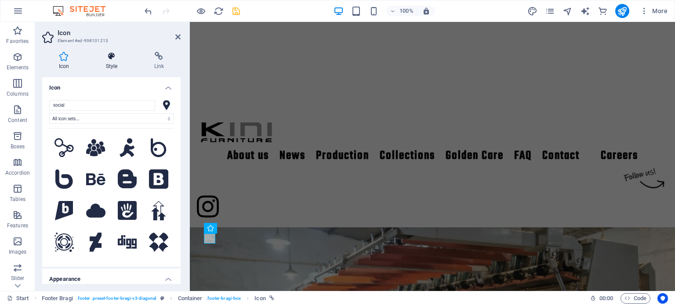
click at [114, 59] on icon at bounding box center [111, 56] width 45 height 9
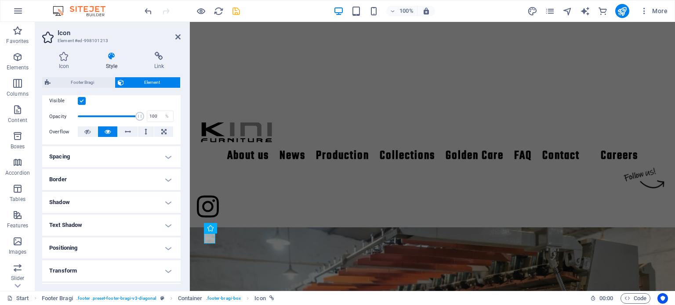
scroll to position [118, 0]
click at [151, 156] on h4 "Spacing" at bounding box center [111, 155] width 138 height 21
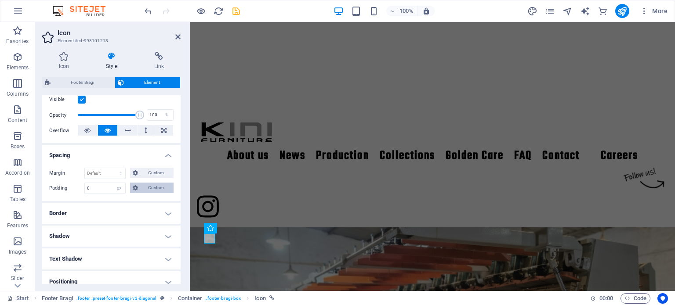
click at [155, 188] on span "Custom" at bounding box center [156, 188] width 30 height 11
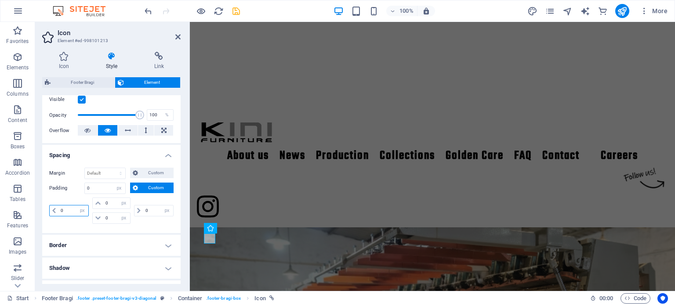
click at [74, 206] on input "0" at bounding box center [73, 211] width 30 height 11
type input "25"
select select "DISABLED_OPTION_VALUE"
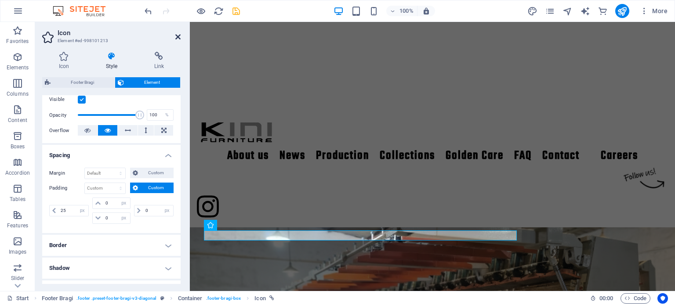
click at [179, 36] on icon at bounding box center [177, 36] width 5 height 7
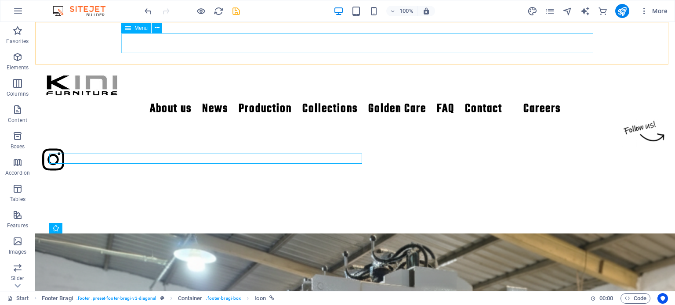
scroll to position [1246, 0]
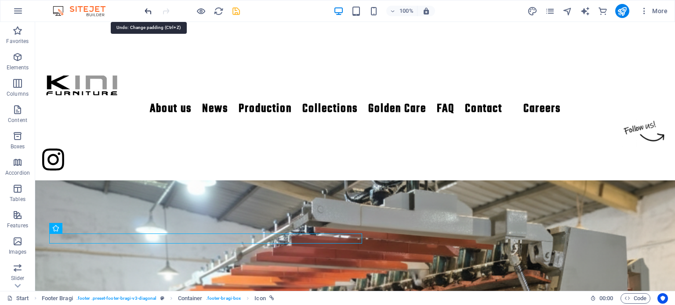
click at [147, 12] on icon "undo" at bounding box center [148, 11] width 10 height 10
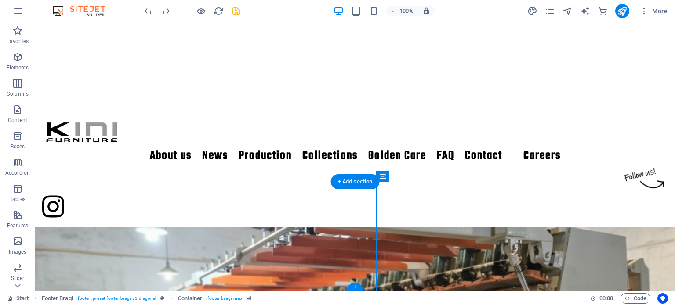
scroll to position [1166, 0]
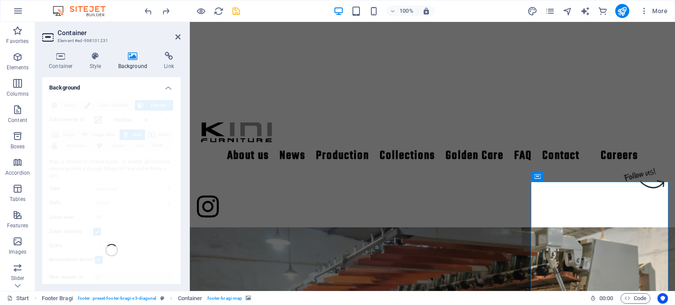
click at [119, 232] on div "None Color / Gradient Element Stretch background to full-width Color overlay Pl…" at bounding box center [111, 250] width 138 height 315
click at [180, 38] on icon at bounding box center [177, 36] width 5 height 7
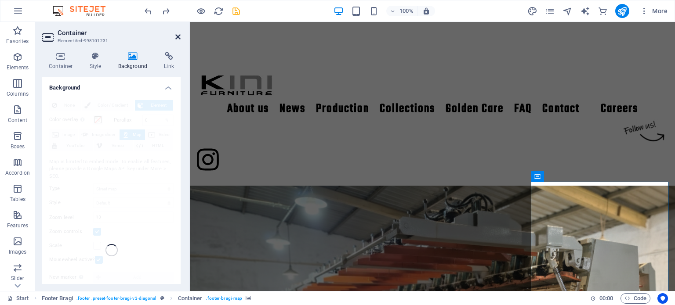
scroll to position [1246, 0]
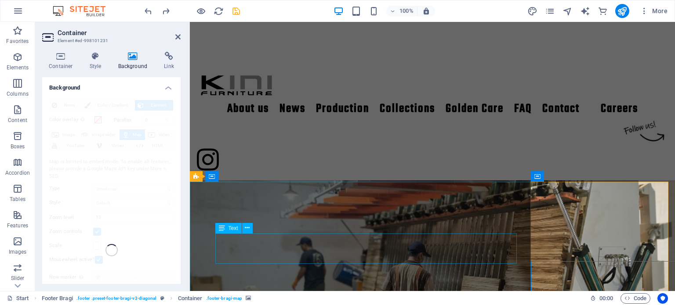
scroll to position [1166, 0]
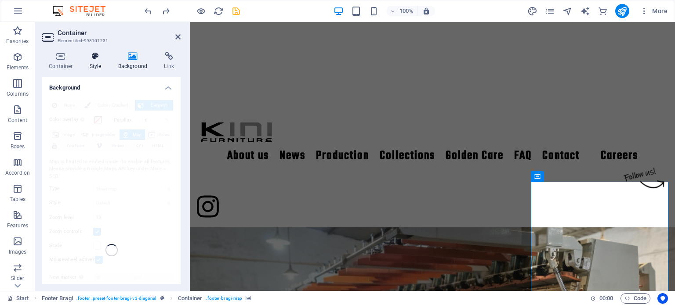
click at [101, 65] on h4 "Style" at bounding box center [97, 61] width 29 height 18
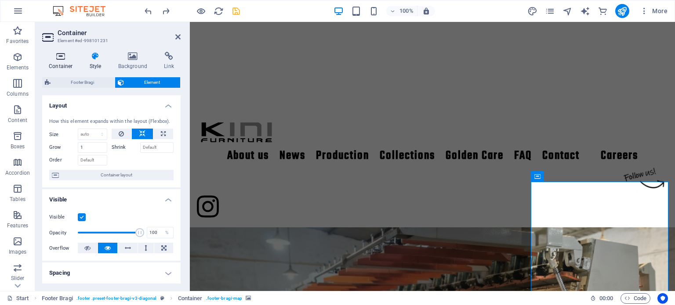
click at [63, 64] on h4 "Container" at bounding box center [62, 61] width 41 height 18
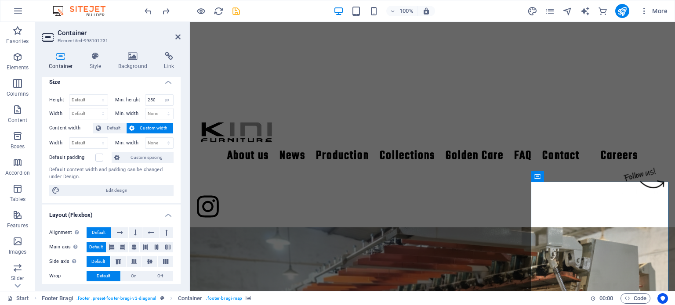
scroll to position [0, 0]
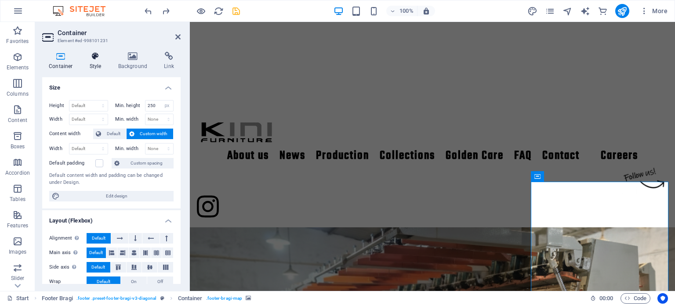
click at [96, 52] on icon at bounding box center [95, 56] width 25 height 9
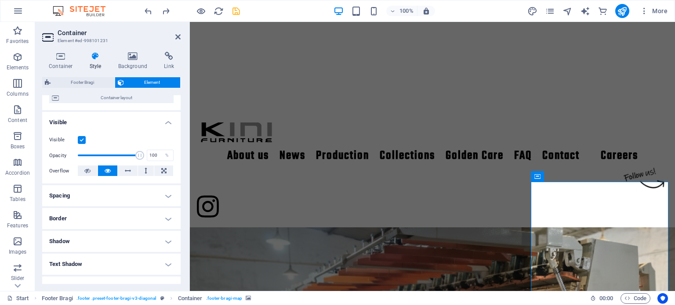
scroll to position [74, 0]
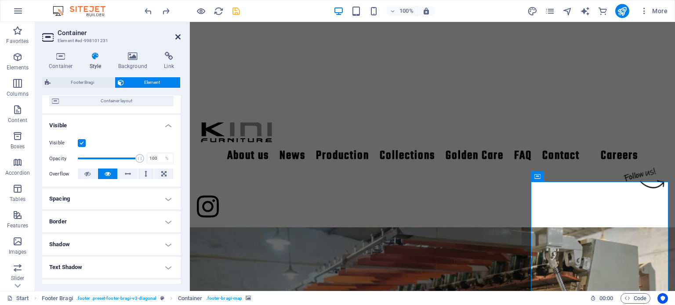
click at [177, 36] on icon at bounding box center [177, 36] width 5 height 7
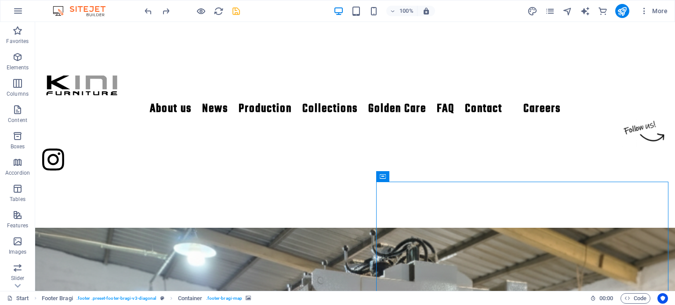
scroll to position [1246, 0]
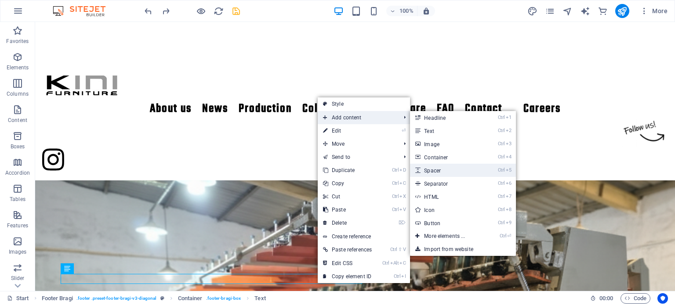
click at [446, 169] on link "Ctrl 5 Spacer" at bounding box center [446, 170] width 72 height 13
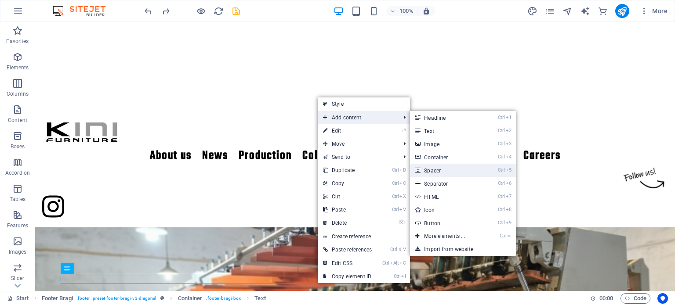
select select "px"
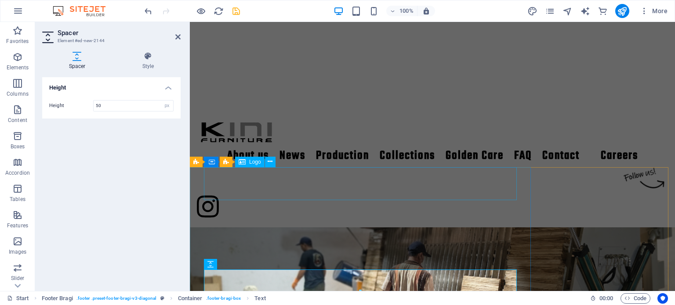
scroll to position [1181, 0]
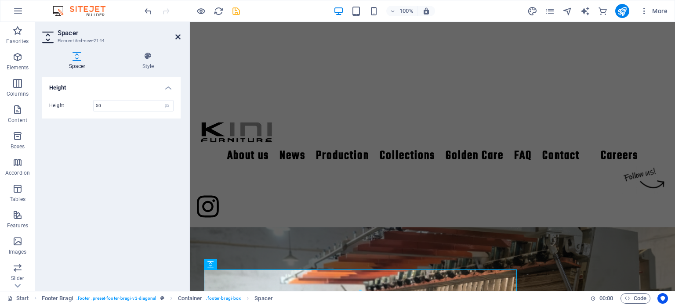
click at [177, 34] on icon at bounding box center [177, 36] width 5 height 7
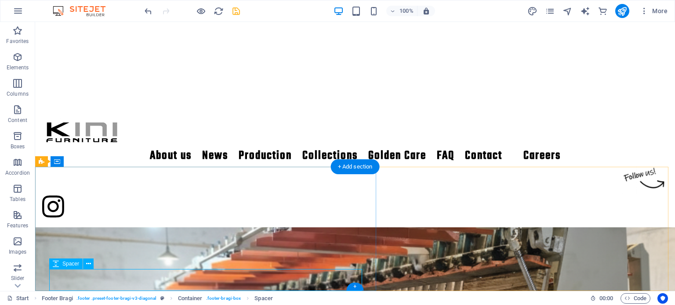
scroll to position [1181, 0]
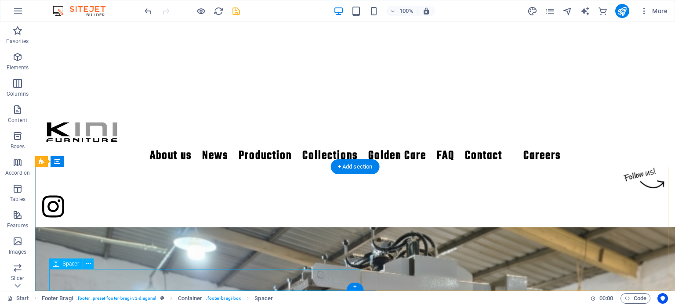
select select "px"
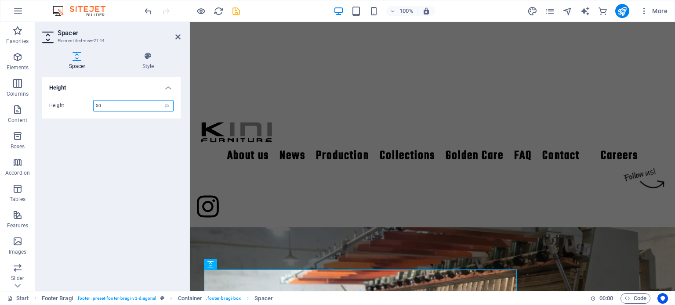
click at [115, 102] on input "50" at bounding box center [133, 106] width 79 height 11
type input "5"
type input "80"
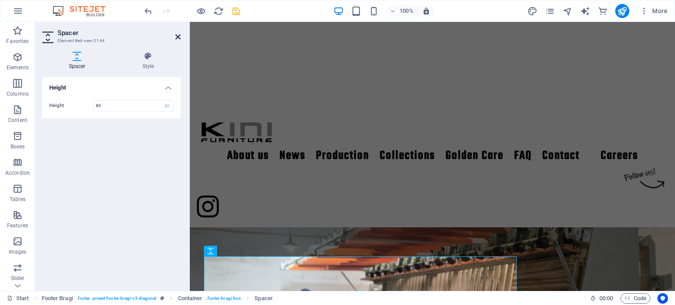
click at [179, 38] on icon at bounding box center [177, 36] width 5 height 7
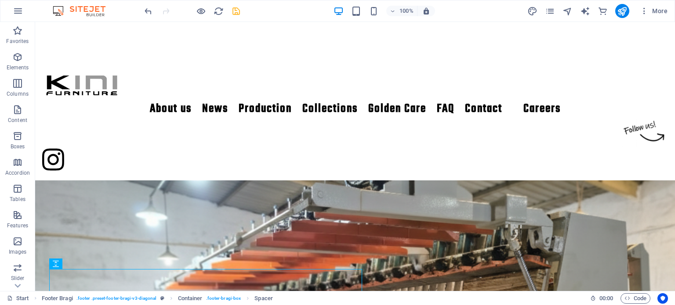
scroll to position [1274, 0]
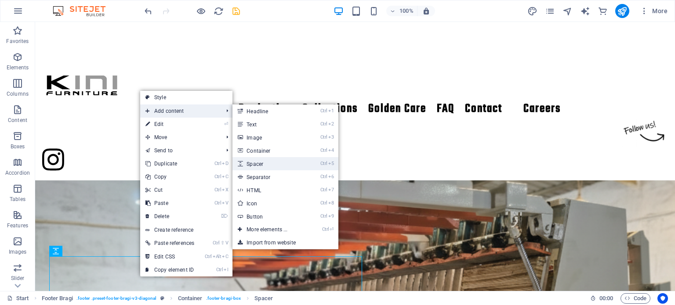
click at [287, 166] on link "Ctrl 5 Spacer" at bounding box center [268, 163] width 72 height 13
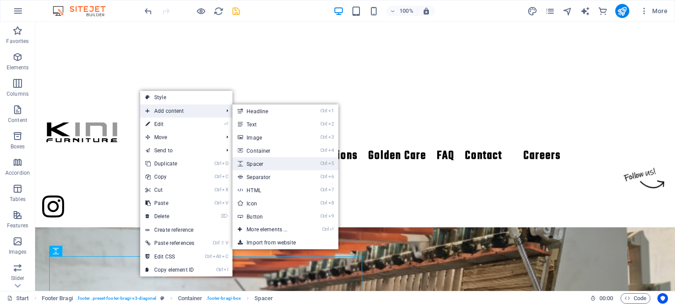
select select "px"
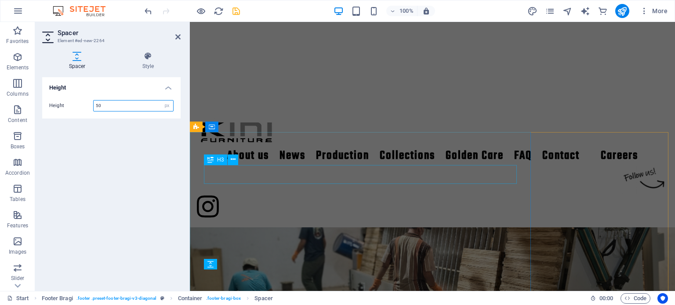
scroll to position [1216, 0]
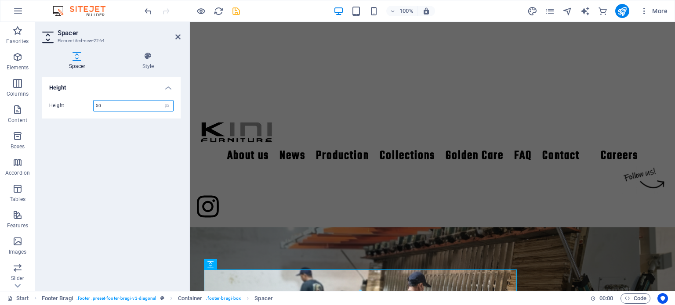
click at [119, 104] on input "50" at bounding box center [133, 106] width 79 height 11
type input "8"
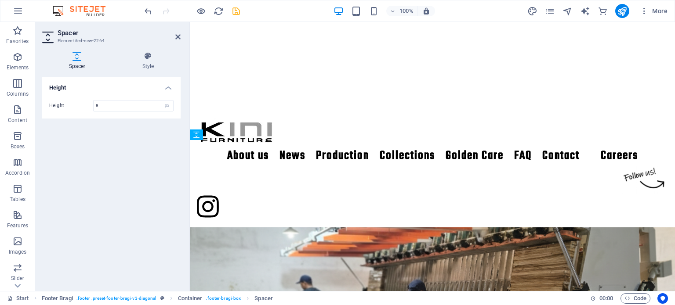
scroll to position [1198, 0]
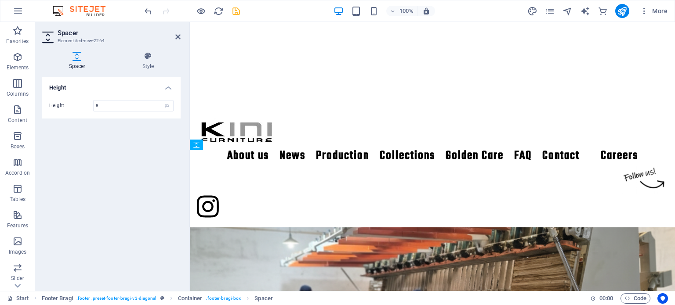
drag, startPoint x: 402, startPoint y: 289, endPoint x: 311, endPoint y: 233, distance: 107.4
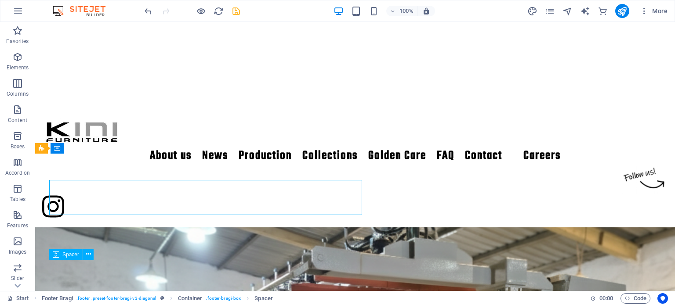
scroll to position [1274, 0]
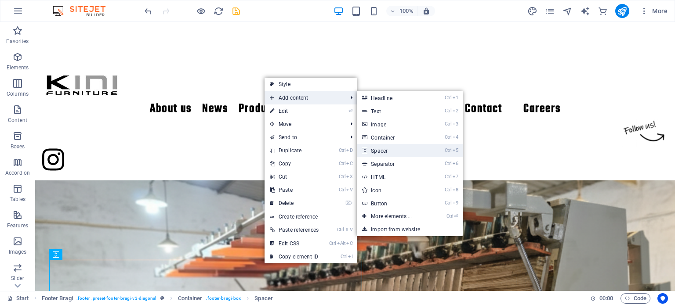
click at [402, 152] on link "Ctrl 5 Spacer" at bounding box center [393, 150] width 72 height 13
select select "px"
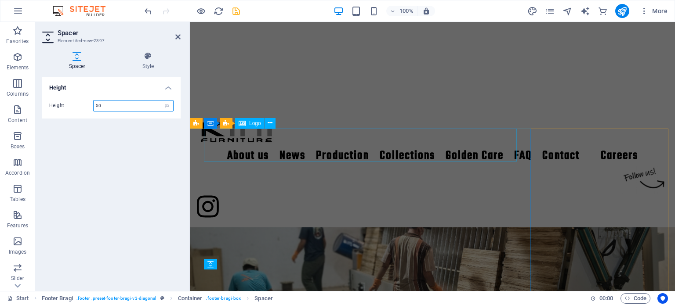
scroll to position [1219, 0]
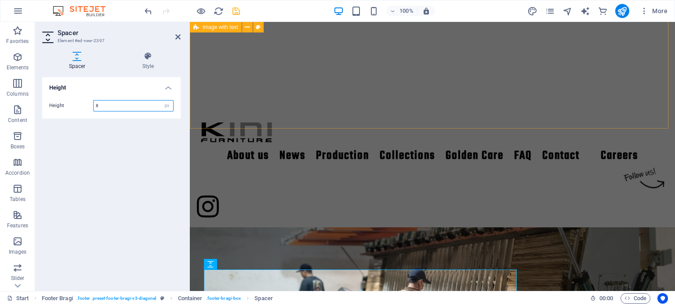
type input "8"
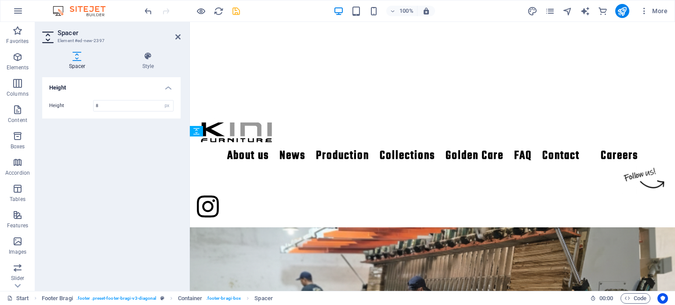
scroll to position [1201, 0]
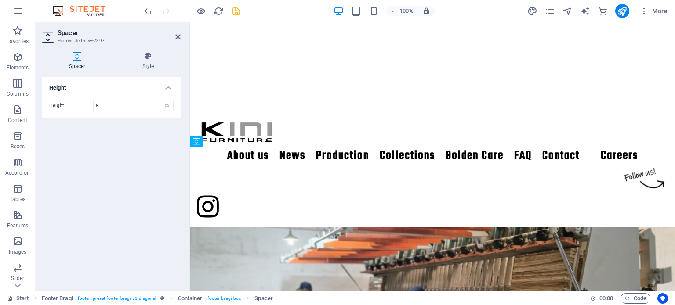
drag, startPoint x: 343, startPoint y: 289, endPoint x: 262, endPoint y: 245, distance: 92.0
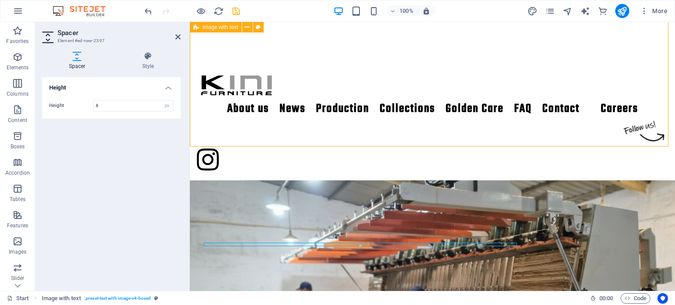
scroll to position [1274, 0]
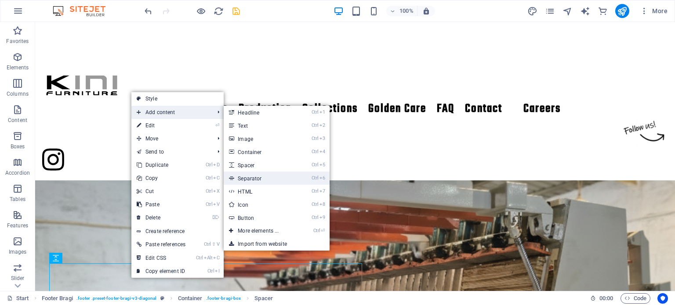
click at [263, 177] on link "Ctrl 6 Separator" at bounding box center [260, 178] width 72 height 13
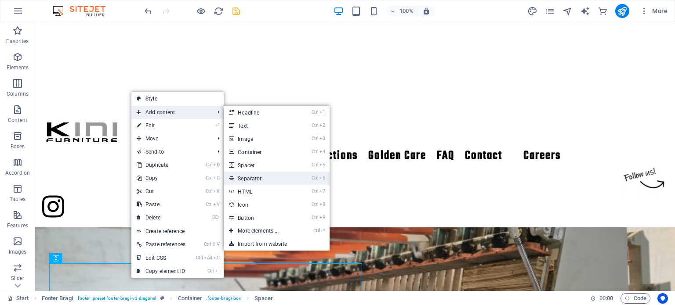
select select "%"
select select "px"
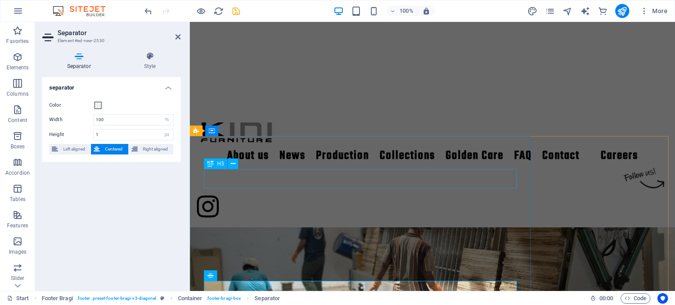
scroll to position [1212, 0]
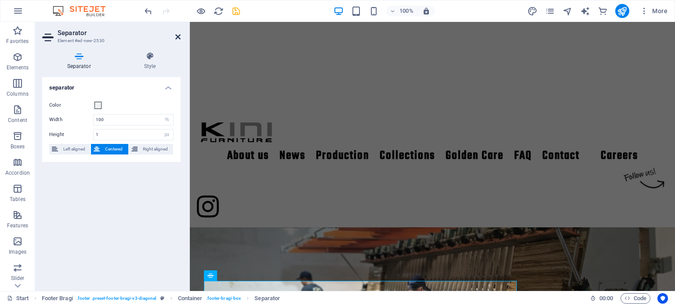
click at [177, 36] on icon at bounding box center [177, 36] width 5 height 7
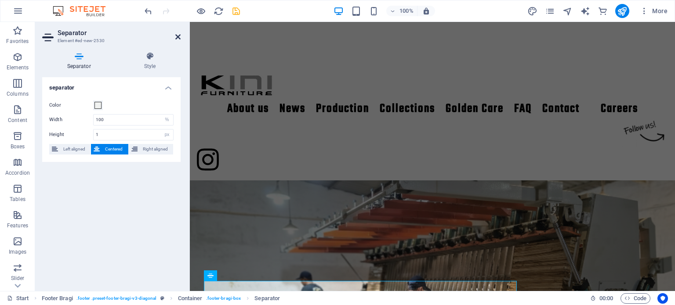
scroll to position [1291, 0]
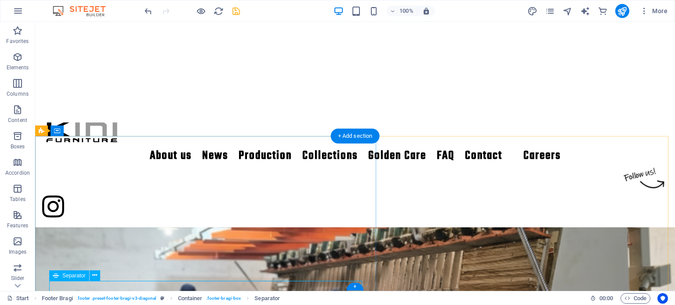
scroll to position [1212, 0]
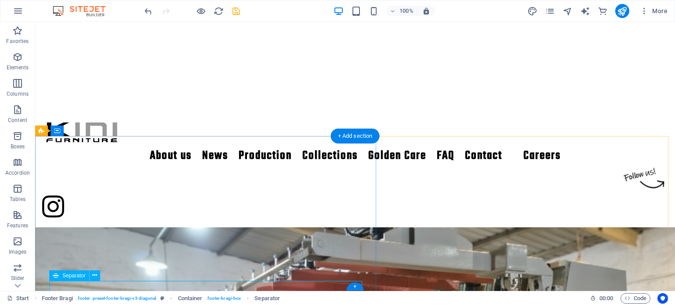
select select "%"
select select "px"
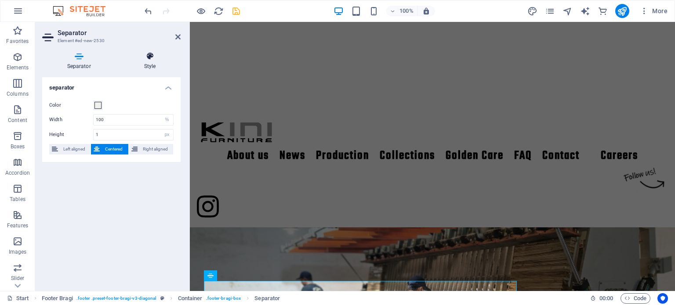
click at [152, 59] on icon at bounding box center [149, 56] width 61 height 9
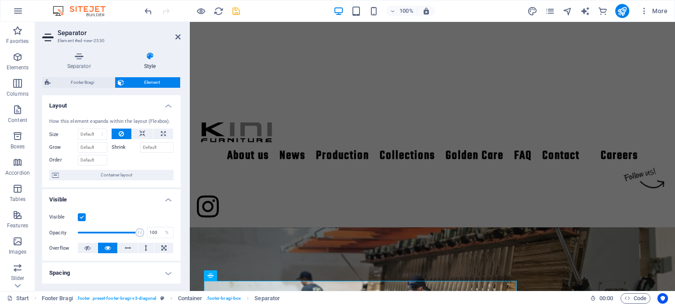
click at [178, 205] on div "Visible Opacity 100 % Overflow" at bounding box center [111, 233] width 138 height 56
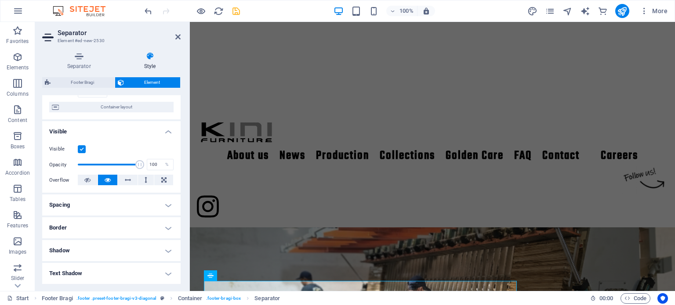
scroll to position [69, 0]
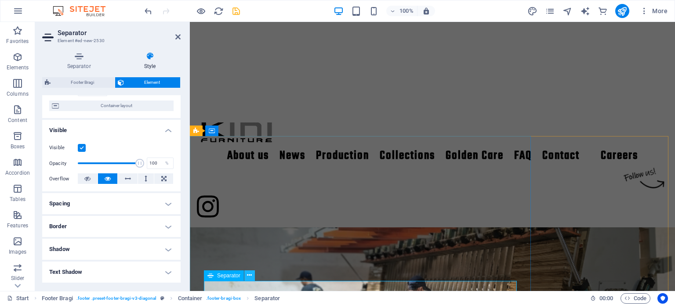
click at [248, 275] on icon at bounding box center [249, 275] width 5 height 9
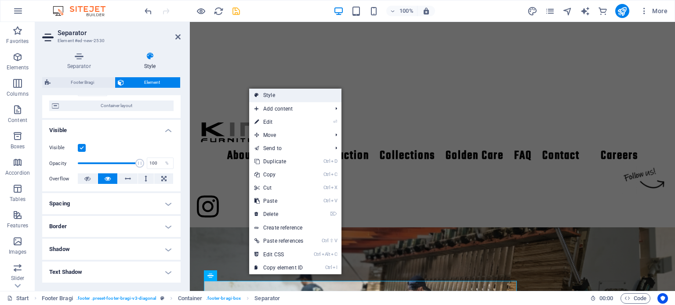
click at [283, 100] on link "Style" at bounding box center [295, 95] width 92 height 13
select select "%"
select select "rem"
select select "px"
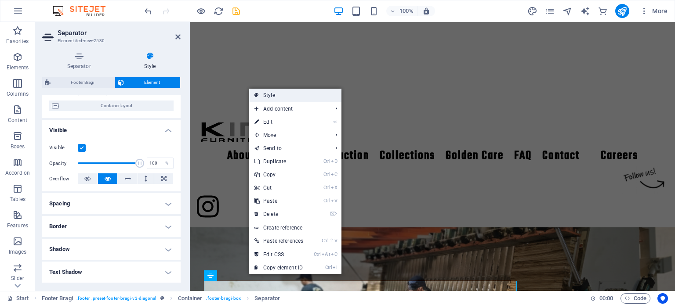
select select "rem"
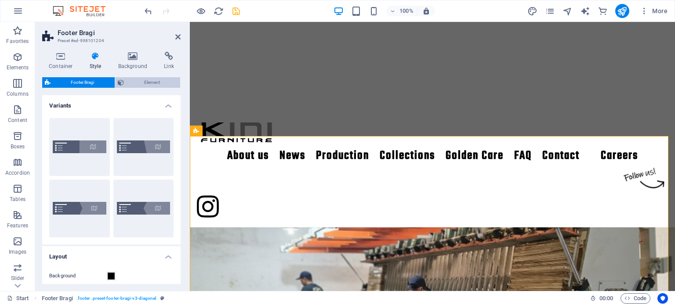
click at [140, 81] on span "Element" at bounding box center [151, 82] width 51 height 11
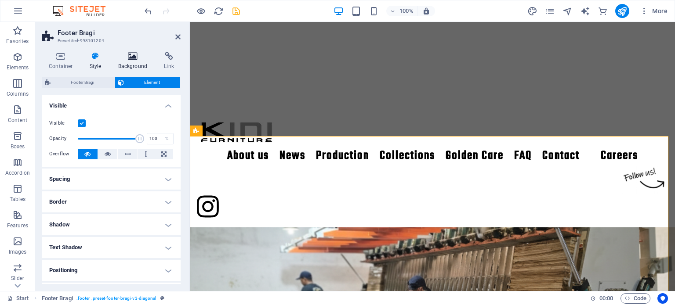
click at [127, 64] on h4 "Background" at bounding box center [135, 61] width 46 height 18
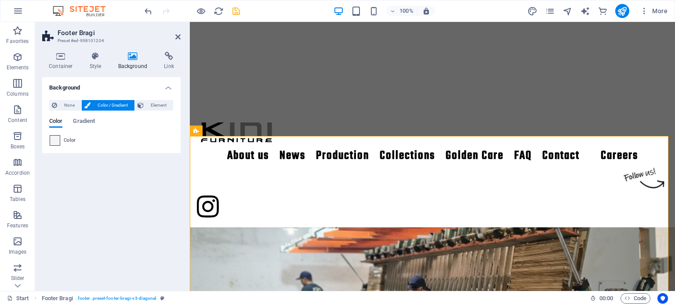
click at [56, 135] on div at bounding box center [55, 140] width 11 height 11
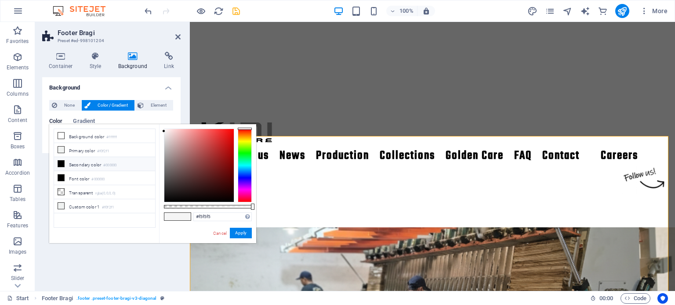
click at [81, 163] on li "Secondary color #000000" at bounding box center [104, 164] width 101 height 14
click at [218, 232] on link "Cancel" at bounding box center [219, 233] width 15 height 7
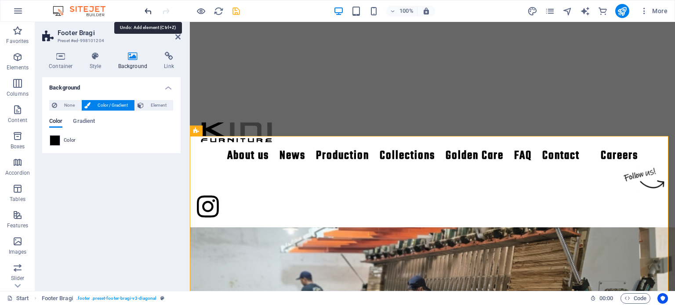
click at [148, 11] on icon "undo" at bounding box center [148, 11] width 10 height 10
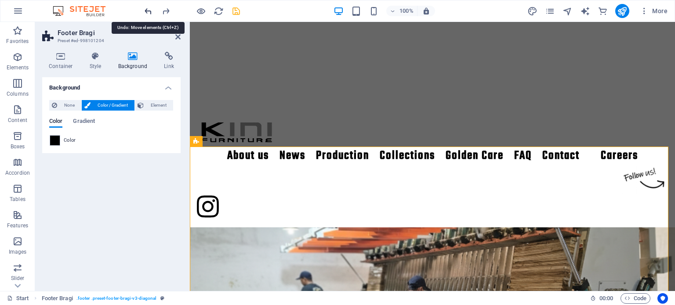
scroll to position [1201, 0]
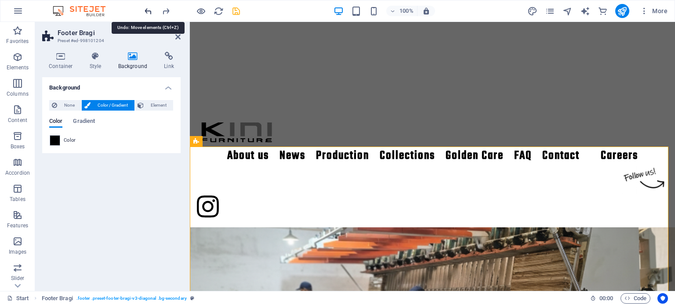
click at [148, 11] on icon "undo" at bounding box center [148, 11] width 10 height 10
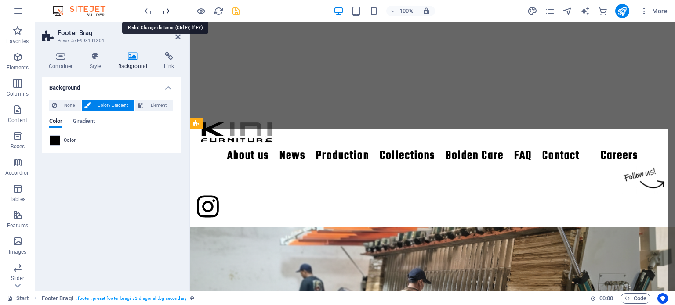
click at [166, 11] on icon "redo" at bounding box center [166, 11] width 10 height 10
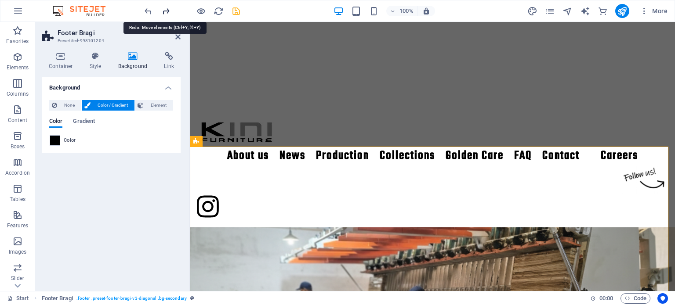
click at [166, 11] on icon "redo" at bounding box center [166, 11] width 10 height 10
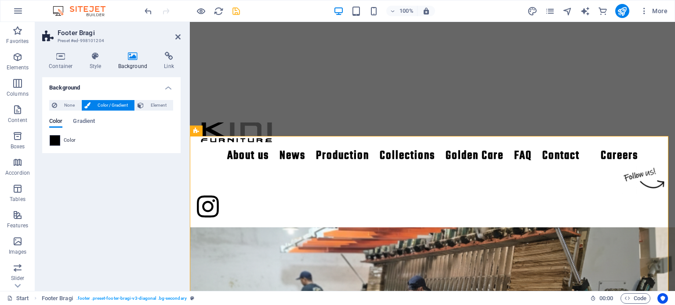
click at [59, 141] on span at bounding box center [55, 141] width 10 height 10
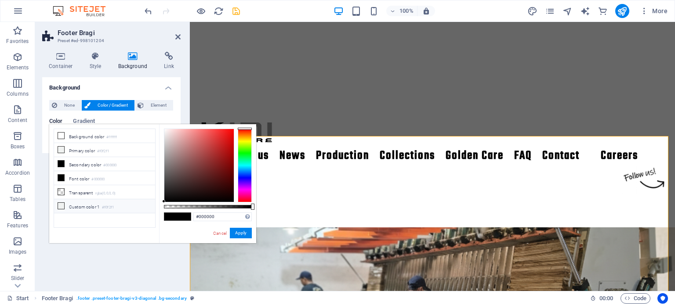
click at [86, 202] on li "Custom color 1 #f0f2f1" at bounding box center [104, 206] width 101 height 14
type input "#f0f2f1"
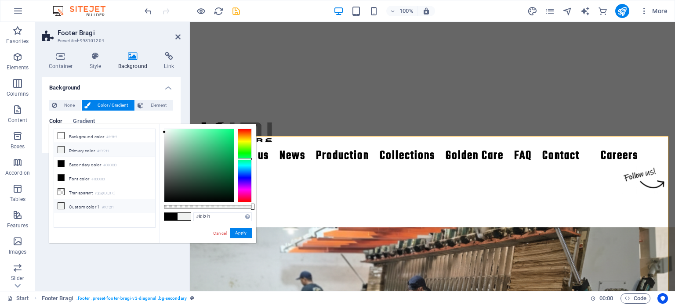
click at [86, 202] on li "Custom color 1 #f0f2f1" at bounding box center [104, 206] width 101 height 14
click at [232, 233] on button "Apply" at bounding box center [241, 233] width 22 height 11
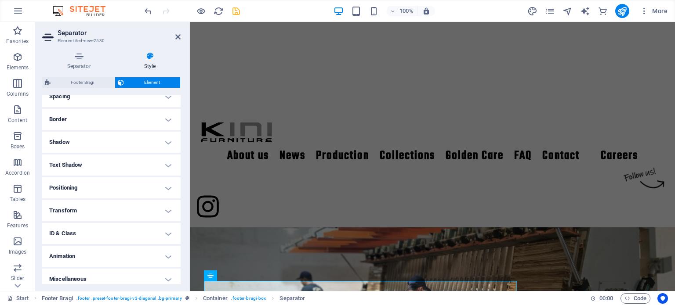
scroll to position [182, 0]
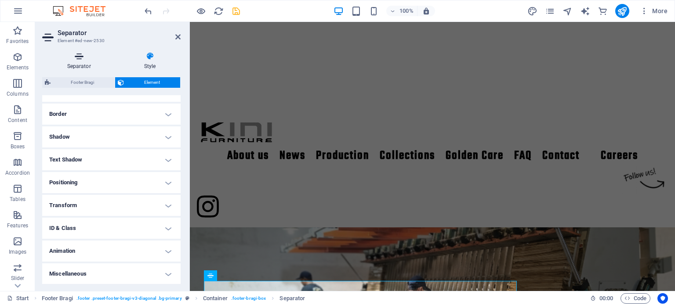
click at [76, 61] on h4 "Separator" at bounding box center [80, 61] width 77 height 18
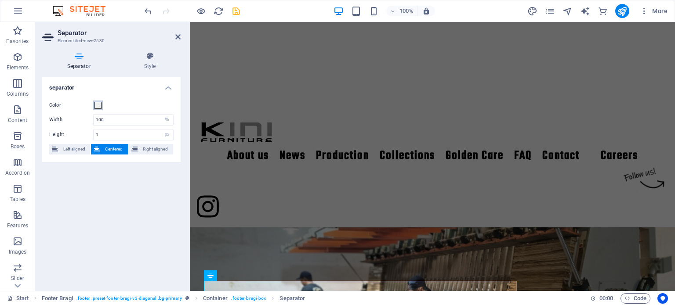
click at [97, 108] on span at bounding box center [97, 105] width 7 height 7
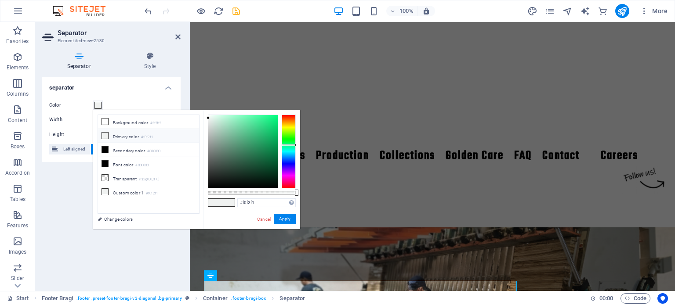
click at [97, 108] on span at bounding box center [97, 105] width 7 height 7
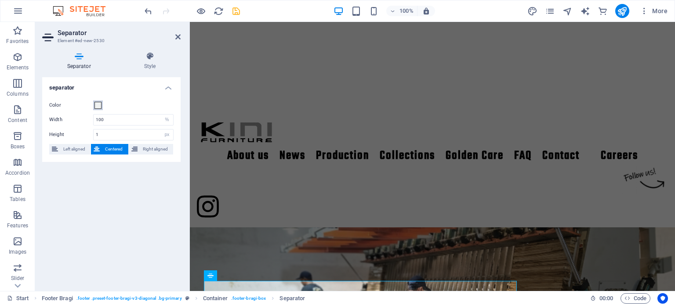
click at [97, 108] on span at bounding box center [97, 105] width 7 height 7
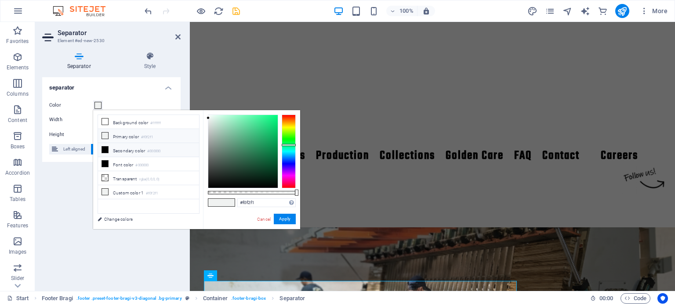
click at [115, 146] on li "Secondary color #000000" at bounding box center [148, 150] width 101 height 14
type input "#000000"
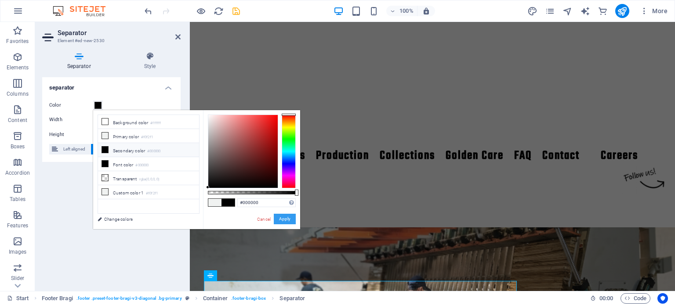
click at [287, 222] on button "Apply" at bounding box center [285, 219] width 22 height 11
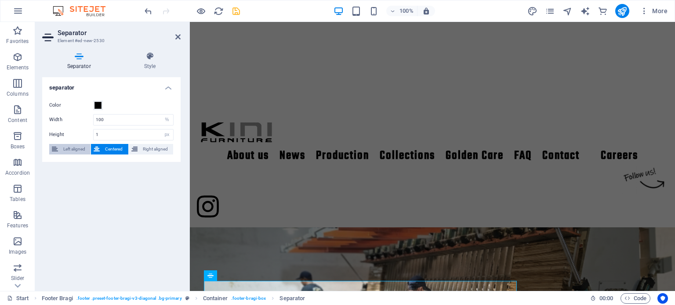
click at [73, 150] on span "Left aligned" at bounding box center [74, 149] width 27 height 11
click at [108, 147] on span "Centered" at bounding box center [113, 149] width 23 height 11
click at [178, 36] on icon at bounding box center [177, 36] width 5 height 7
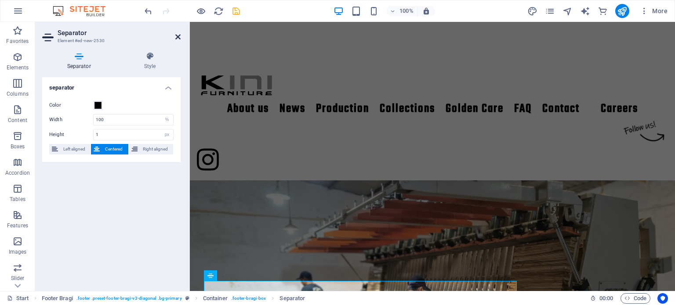
scroll to position [1291, 0]
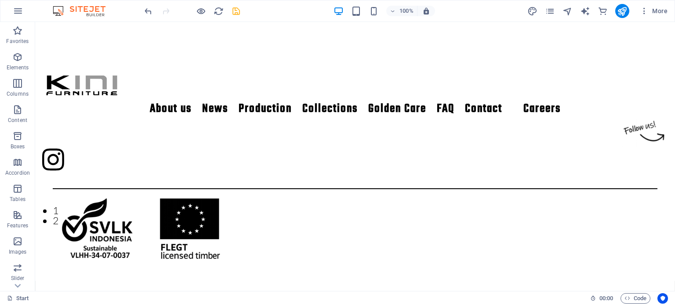
scroll to position [180, 0]
